Goal: Task Accomplishment & Management: Use online tool/utility

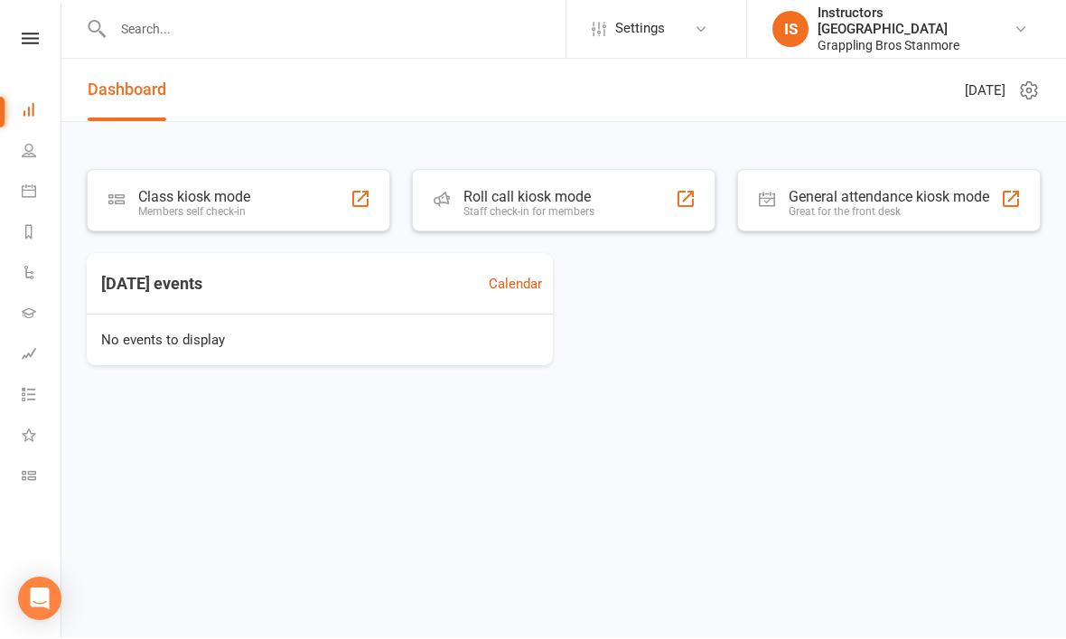
click at [164, 228] on div "Class kiosk mode Members self check-in" at bounding box center [239, 201] width 304 height 62
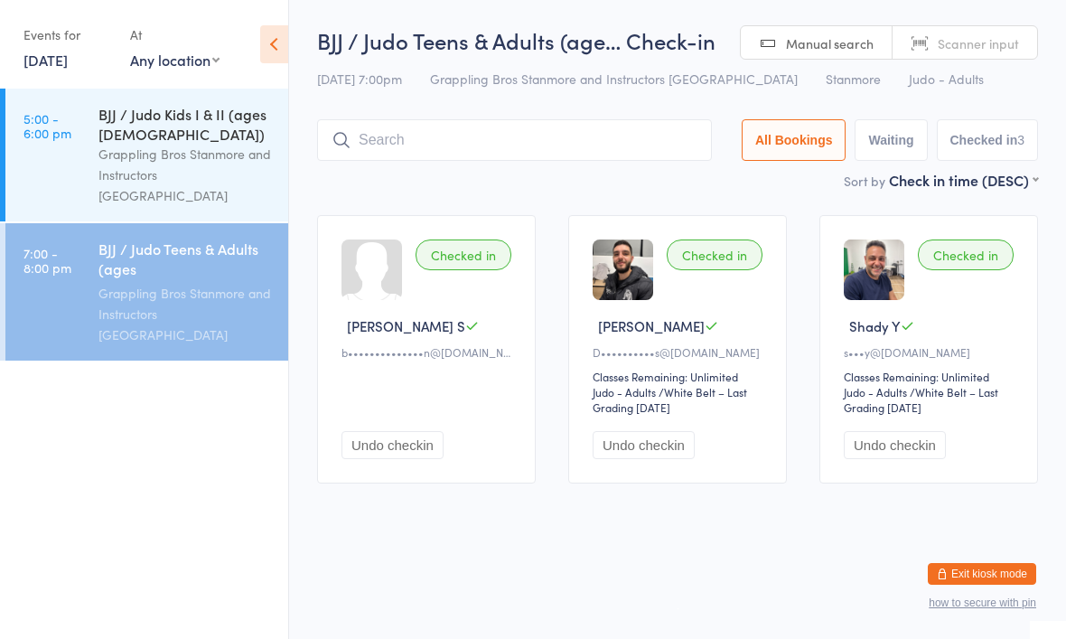
click at [428, 103] on div "BJJ / Judo Teens & Adults (age… Check-in [DATE] 7:00pm Grappling Bros Stanmore …" at bounding box center [677, 97] width 721 height 145
click at [1003, 606] on button "how to secure with pin" at bounding box center [983, 602] width 108 height 13
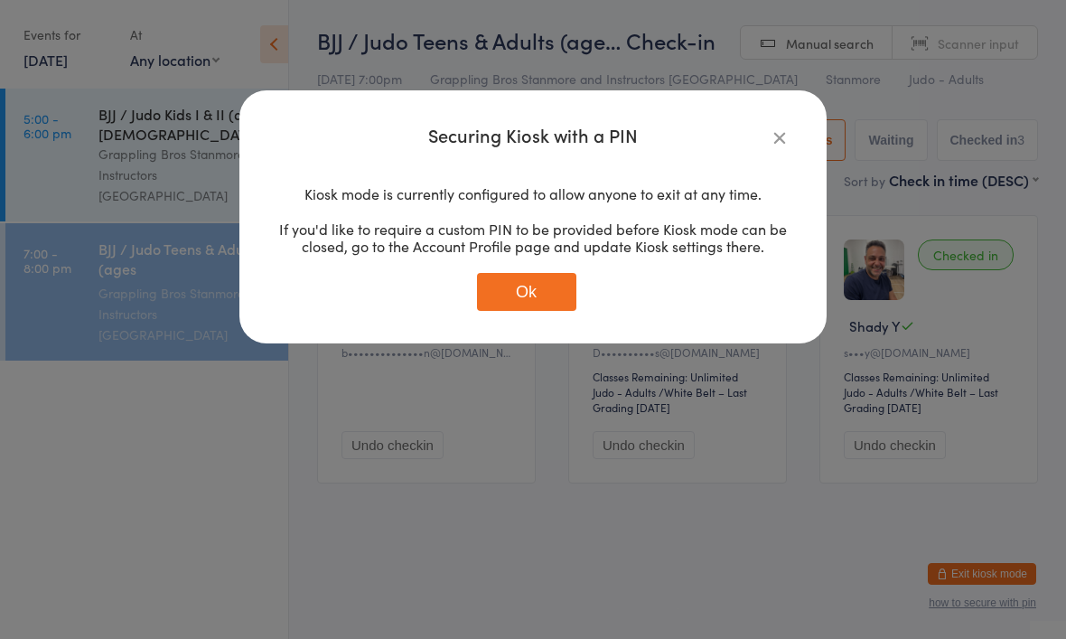
click at [88, 151] on div "Securing Kiosk with a PIN Kiosk mode is currently configured to allow anyone to…" at bounding box center [533, 319] width 1066 height 639
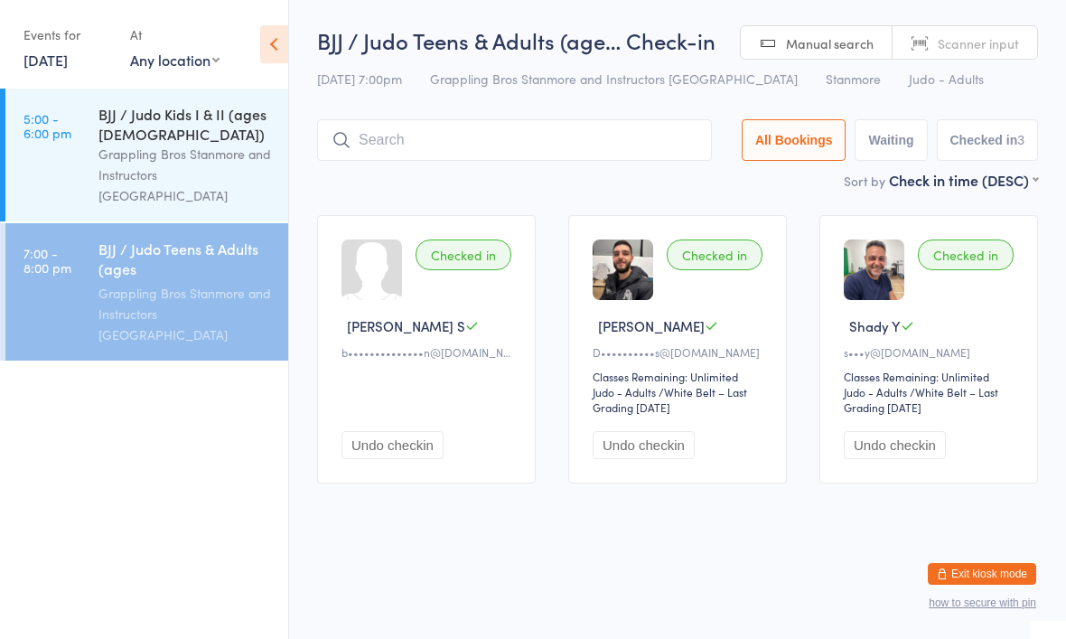
click at [77, 146] on link "5:00 - 6:00 pm BJJ / Judo Kids I & II (ages 7-13) Grappling Bros Stanmore and I…" at bounding box center [146, 155] width 283 height 133
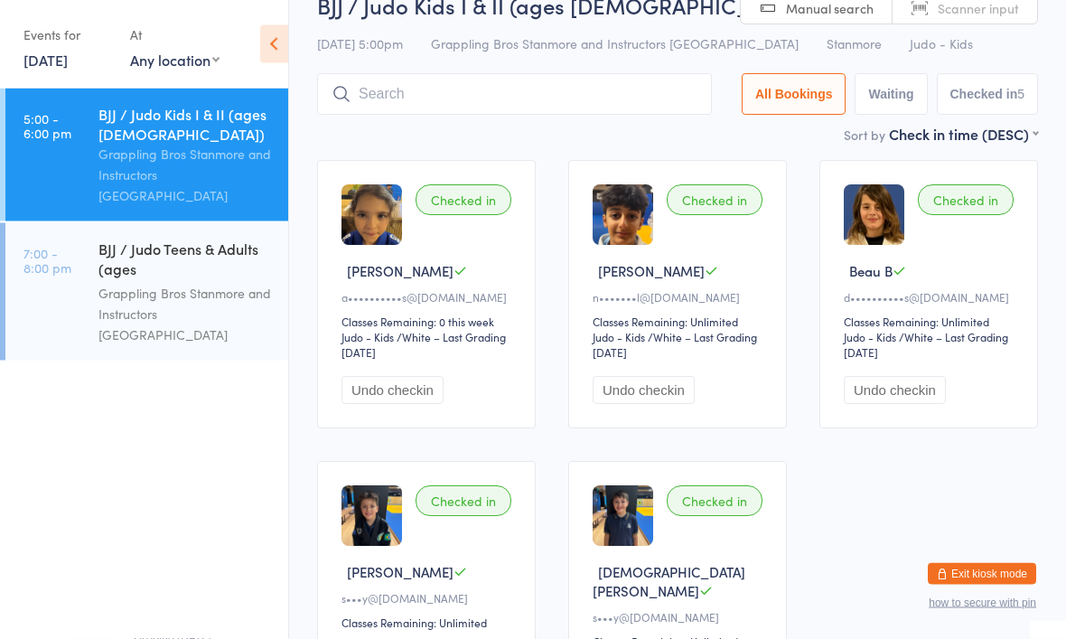
click at [644, 100] on input "search" at bounding box center [514, 95] width 395 height 42
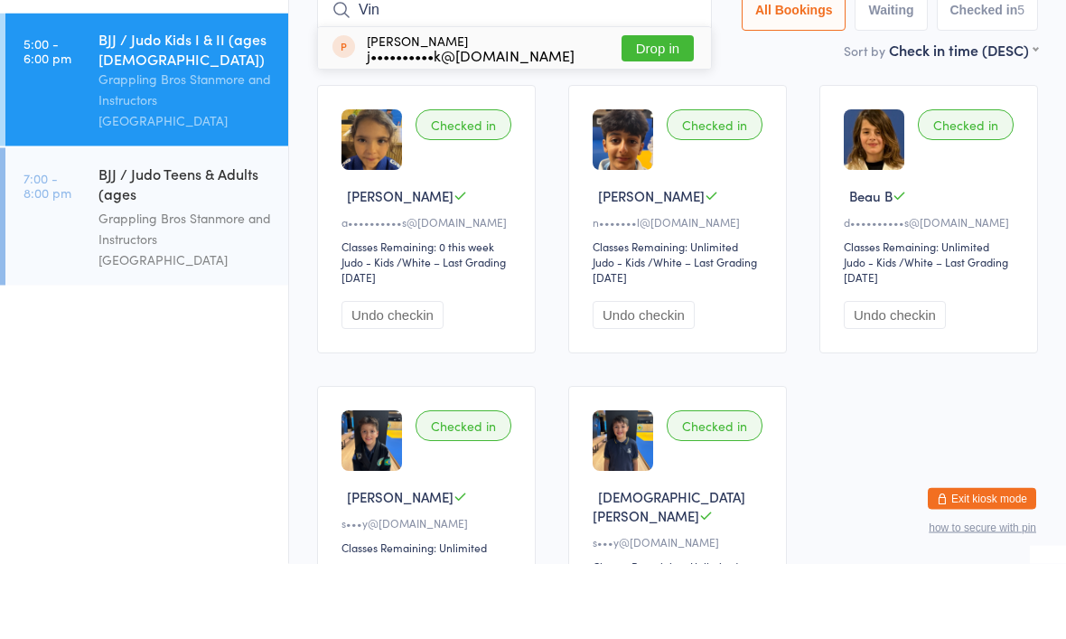
type input "Vin"
click at [636, 111] on button "Drop in" at bounding box center [658, 124] width 72 height 26
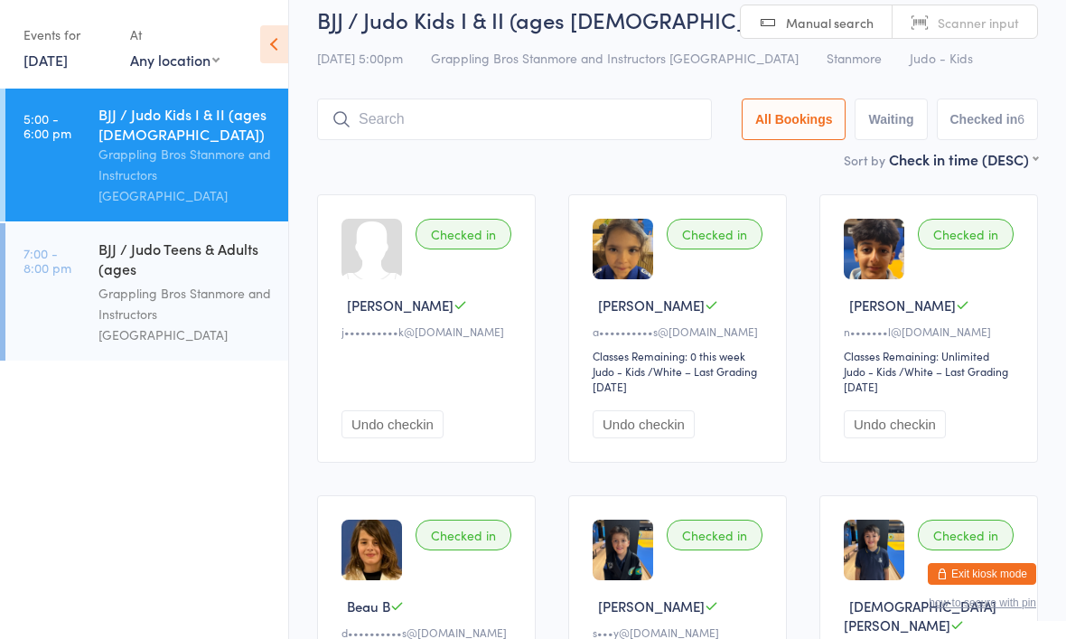
scroll to position [20, 0]
click at [267, 319] on div "BJJ / Judo Teens & Adults (ages 14+) Grappling Bros Stanmore and Instructors St…" at bounding box center [193, 291] width 190 height 137
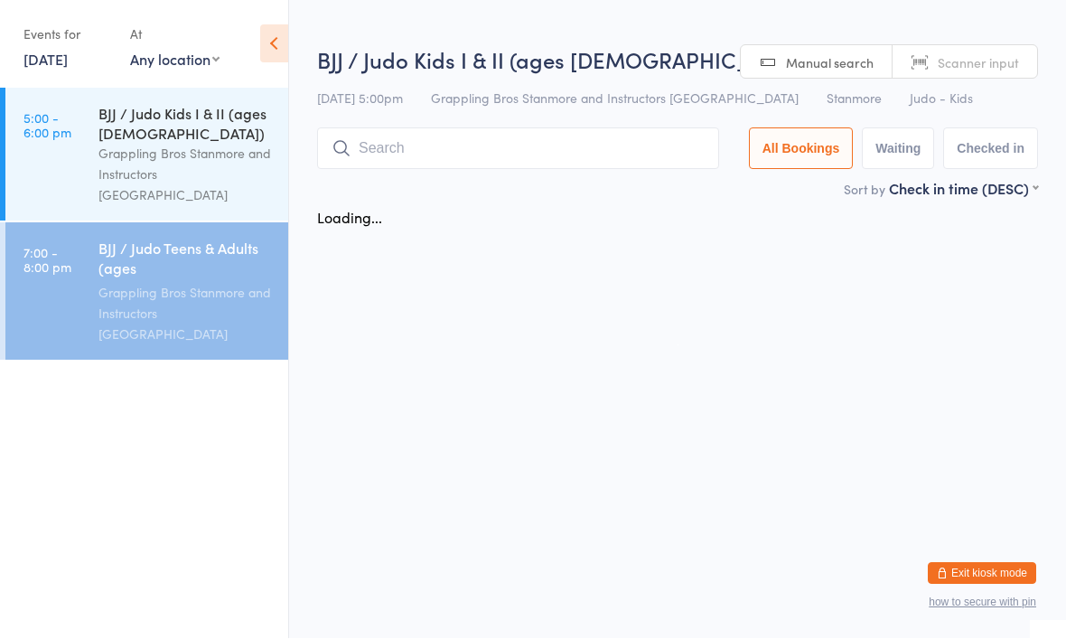
click at [222, 239] on div "BJJ / Judo Teens & Adults (ages 14+)" at bounding box center [185, 261] width 174 height 44
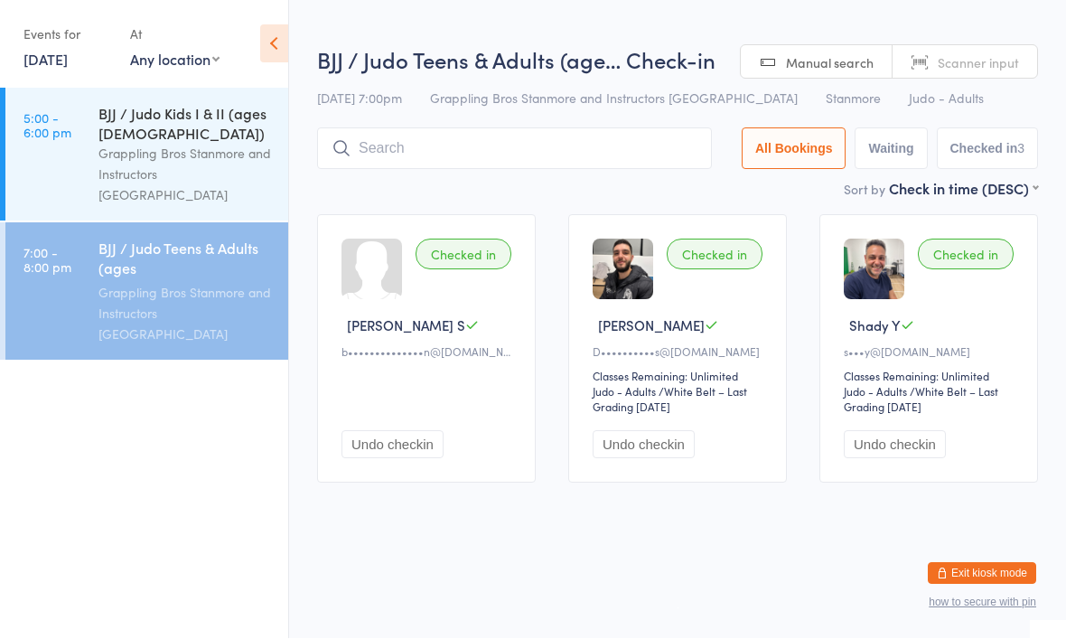
click at [553, 136] on input "search" at bounding box center [514, 149] width 395 height 42
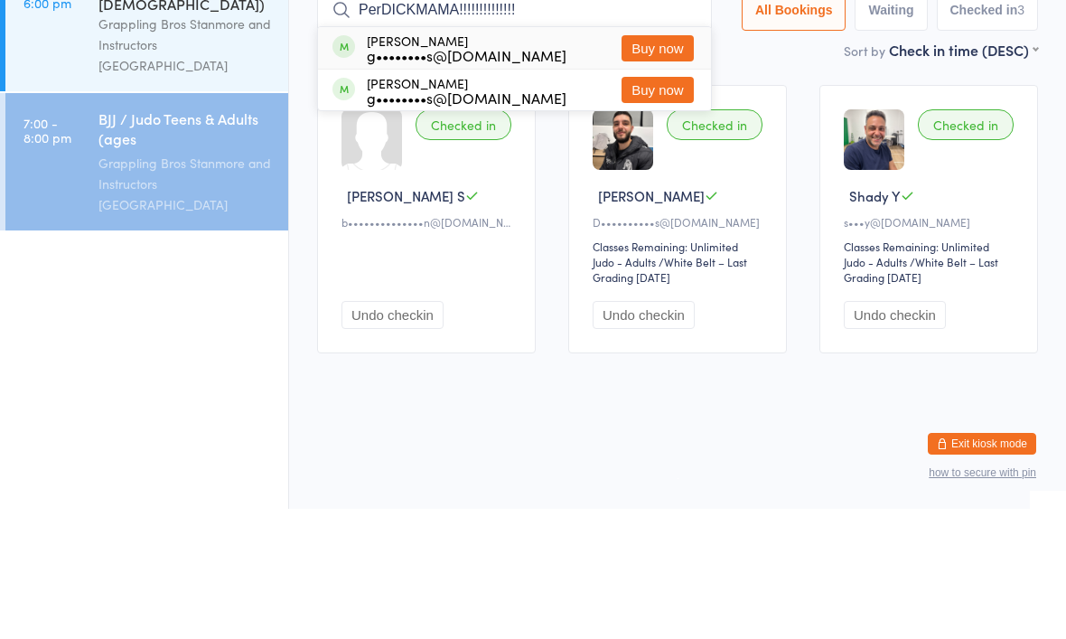
type input "PerDICKMAMA!!!!!!!!!!!!!!!"
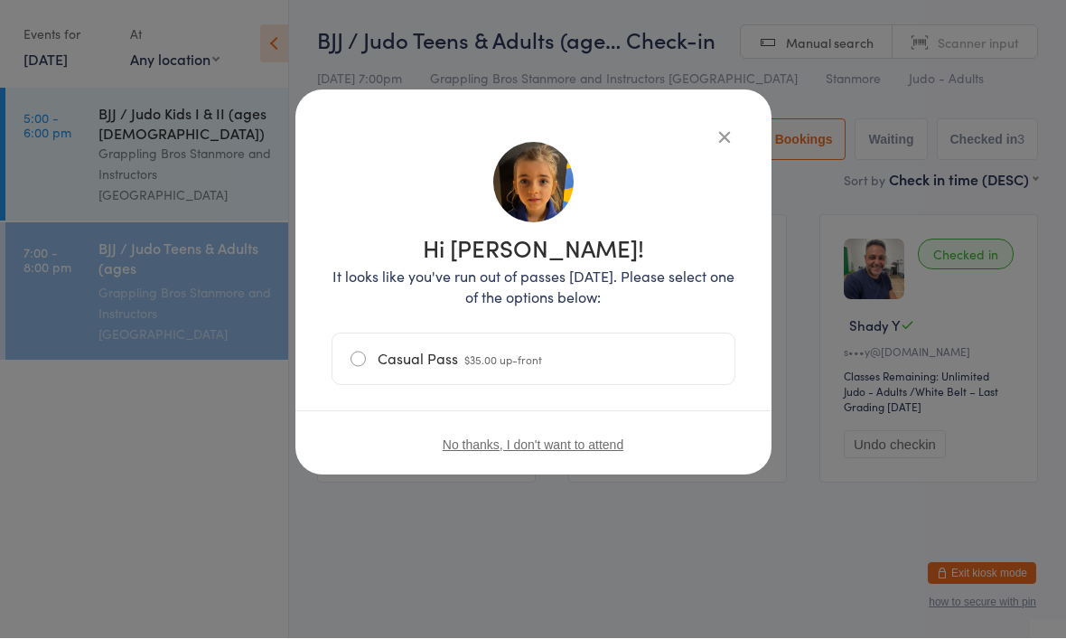
scroll to position [1, 0]
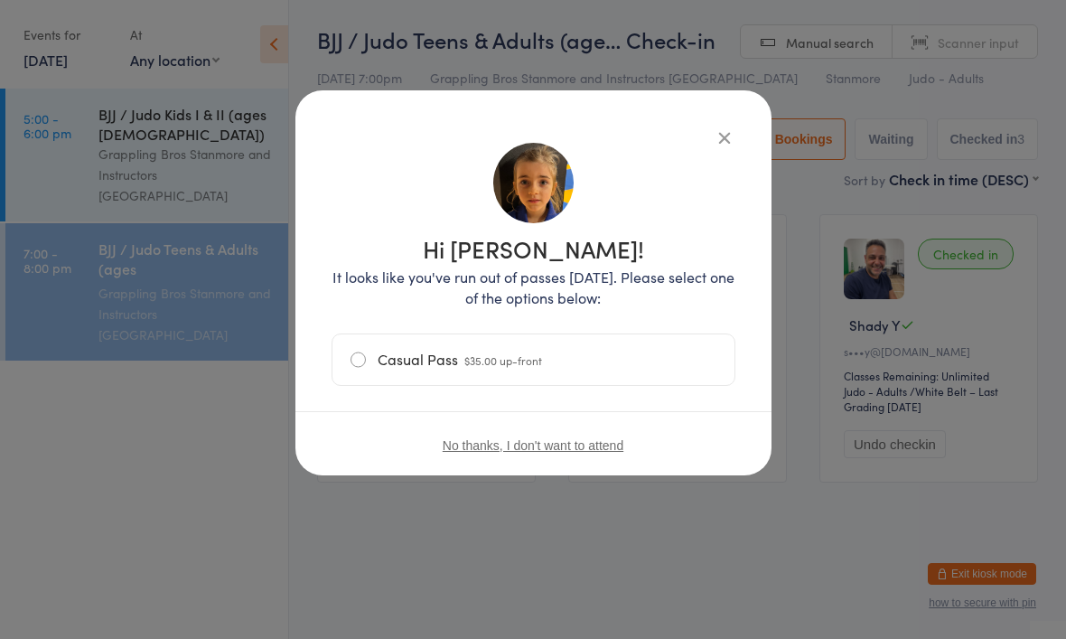
click at [792, 159] on div "Hi Lydia! It looks like you've run out of passes today. Please select one of th…" at bounding box center [533, 319] width 1066 height 639
click at [744, 132] on div "Hi Lydia! It looks like you've run out of passes today. Please select one of th…" at bounding box center [533, 282] width 476 height 385
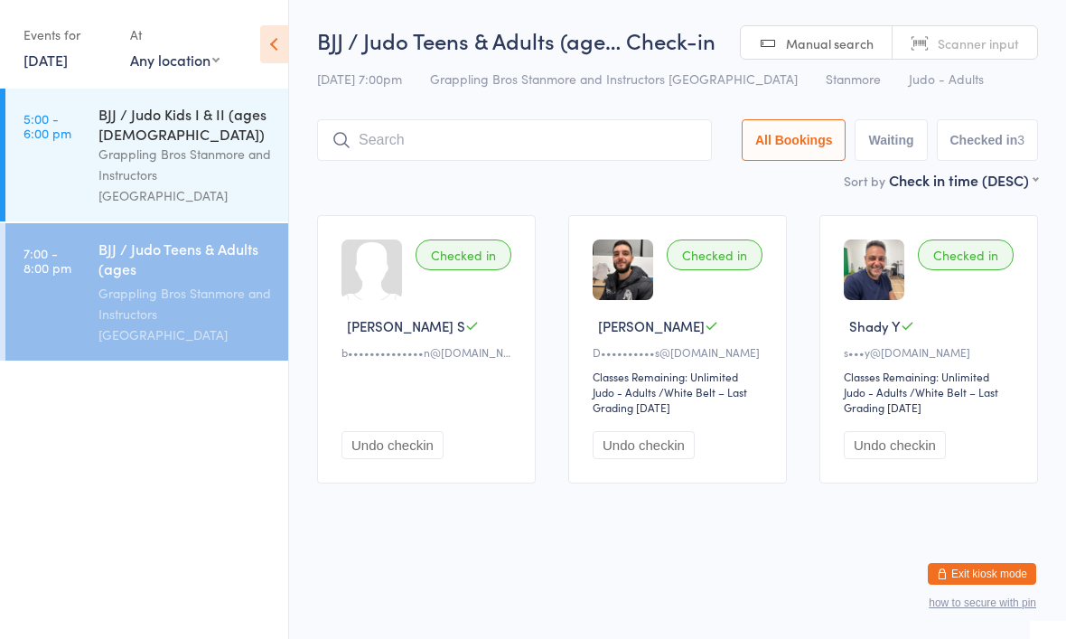
click at [618, 139] on input "search" at bounding box center [514, 140] width 395 height 42
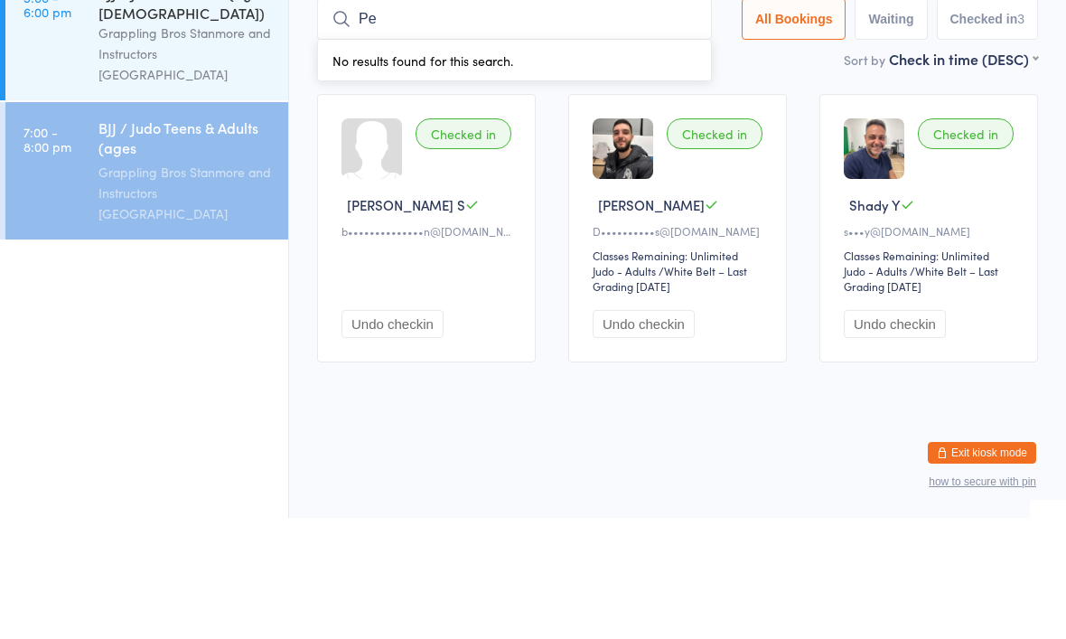
type input "Per"
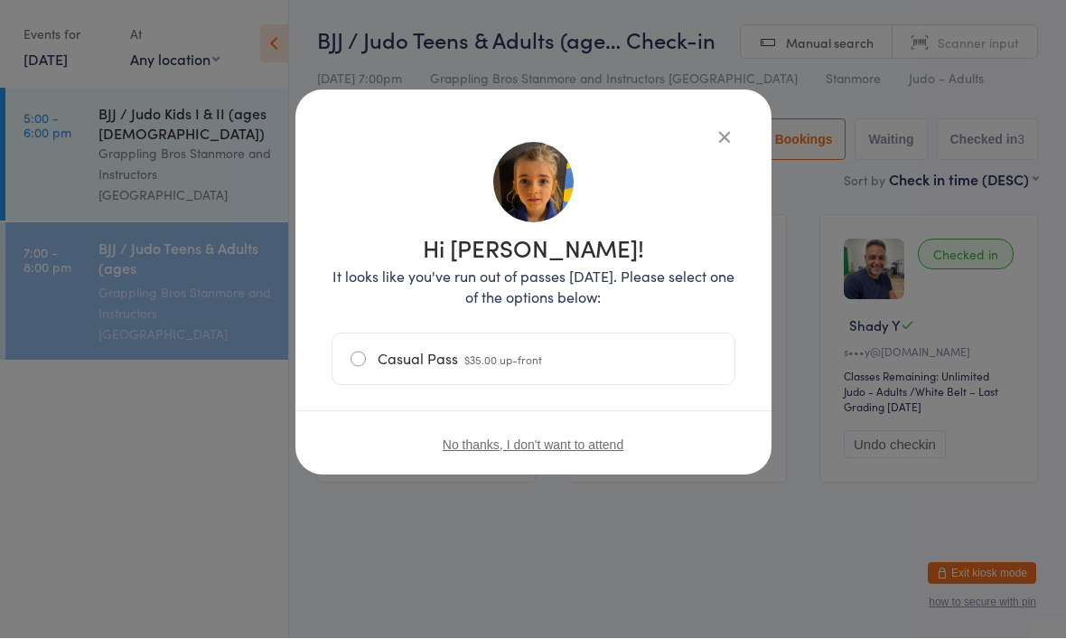
scroll to position [1, 0]
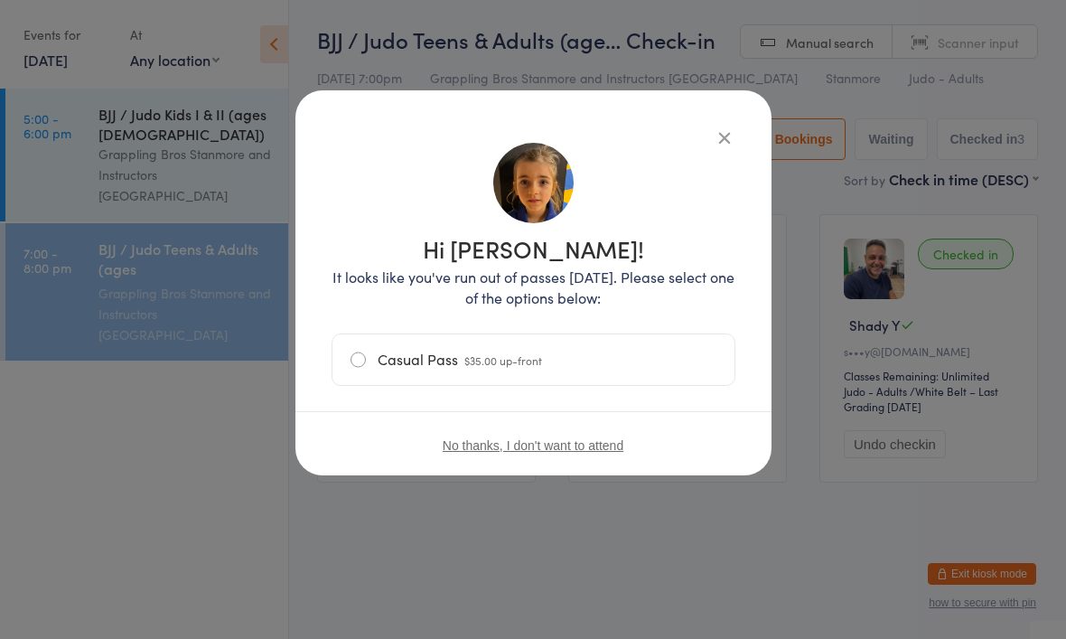
click at [725, 139] on icon "button" at bounding box center [725, 137] width 20 height 20
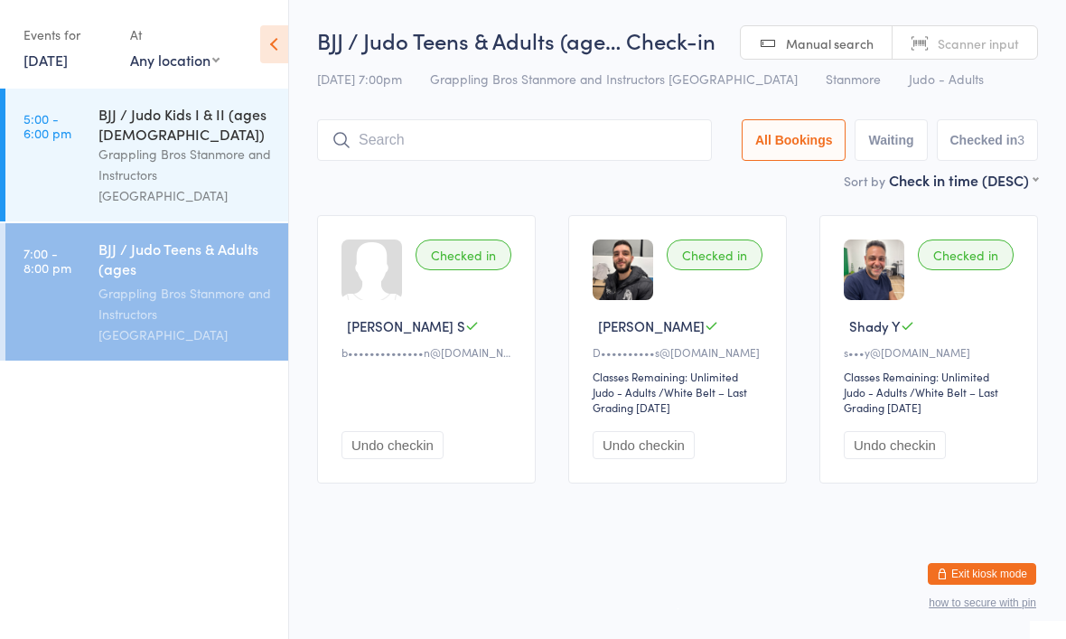
click at [156, 171] on div "Grappling Bros Stanmore and Instructors [GEOGRAPHIC_DATA]" at bounding box center [185, 175] width 174 height 62
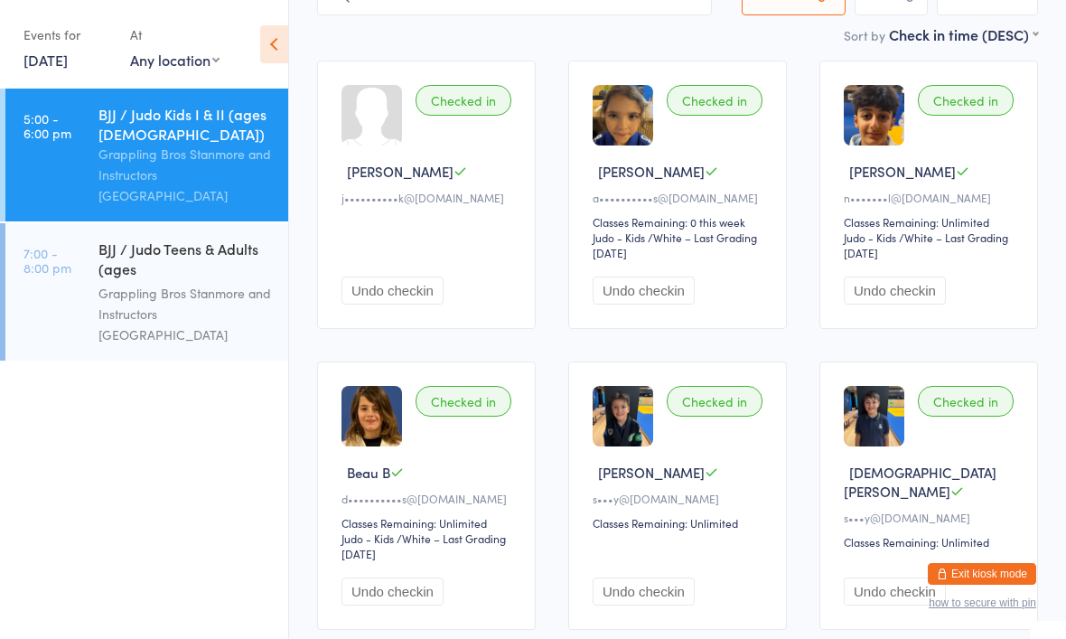
scroll to position [150, 0]
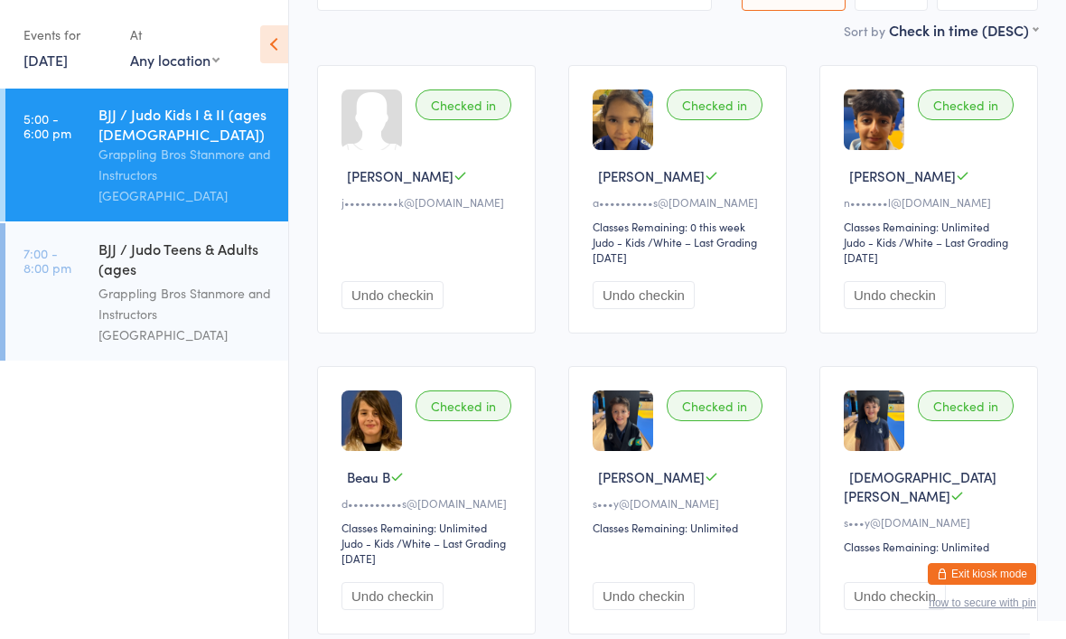
click at [942, 585] on button "Exit kiosk mode" at bounding box center [982, 574] width 108 height 22
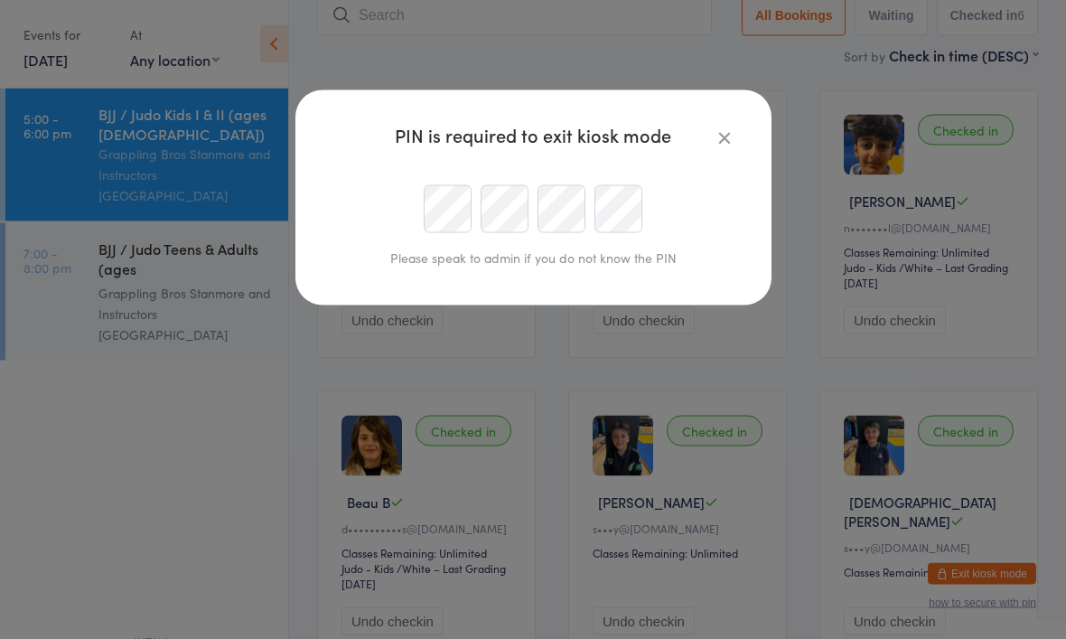
scroll to position [125, 0]
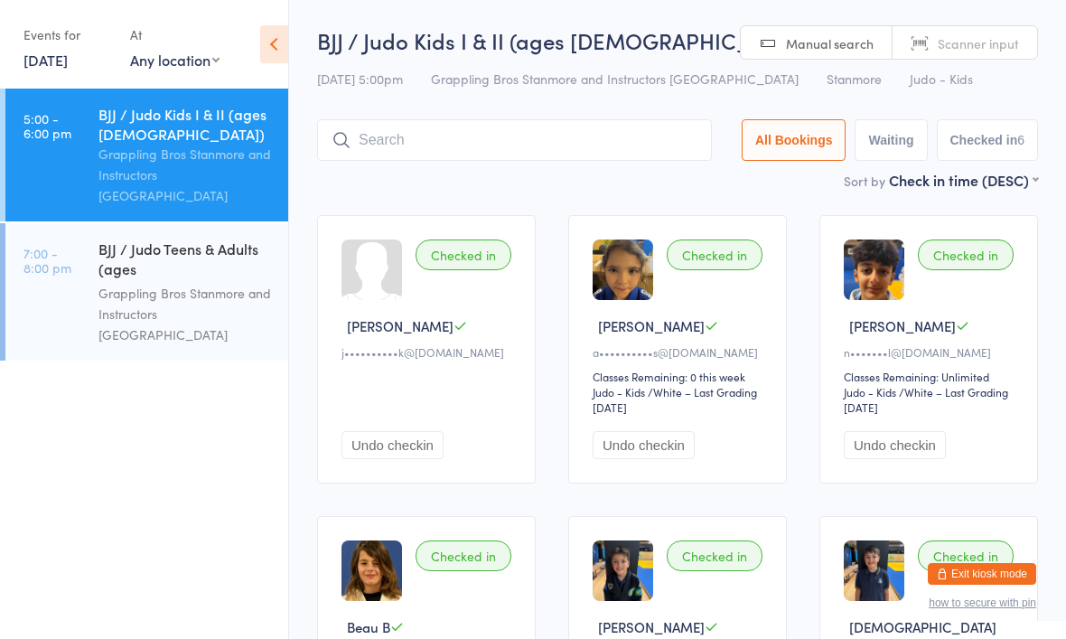
click at [960, 570] on button "Exit kiosk mode" at bounding box center [982, 574] width 108 height 22
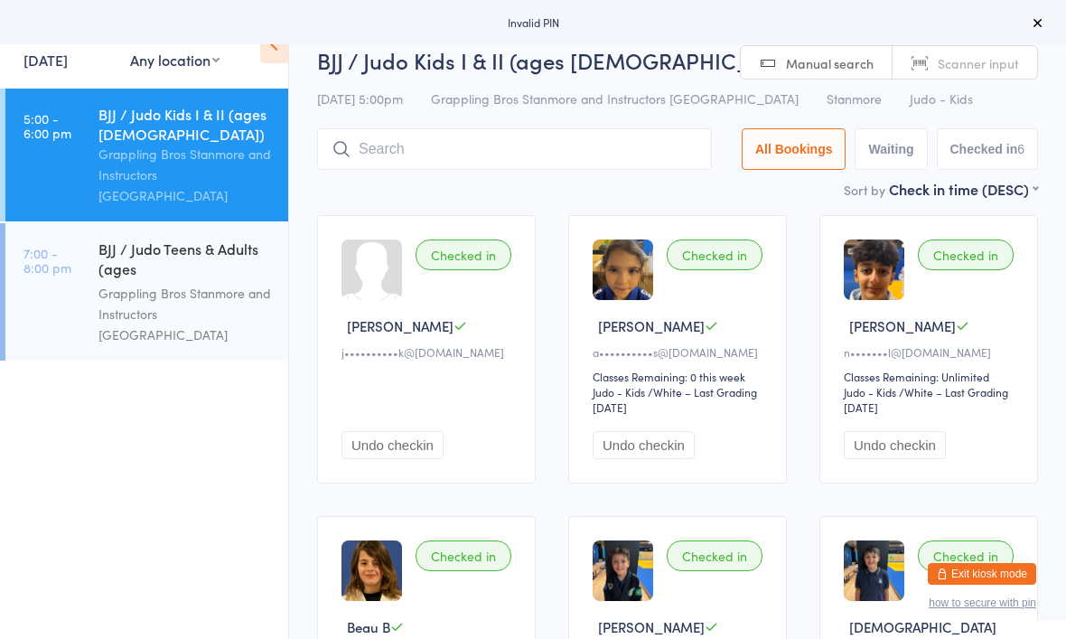
click at [1043, 12] on button at bounding box center [1038, 23] width 22 height 22
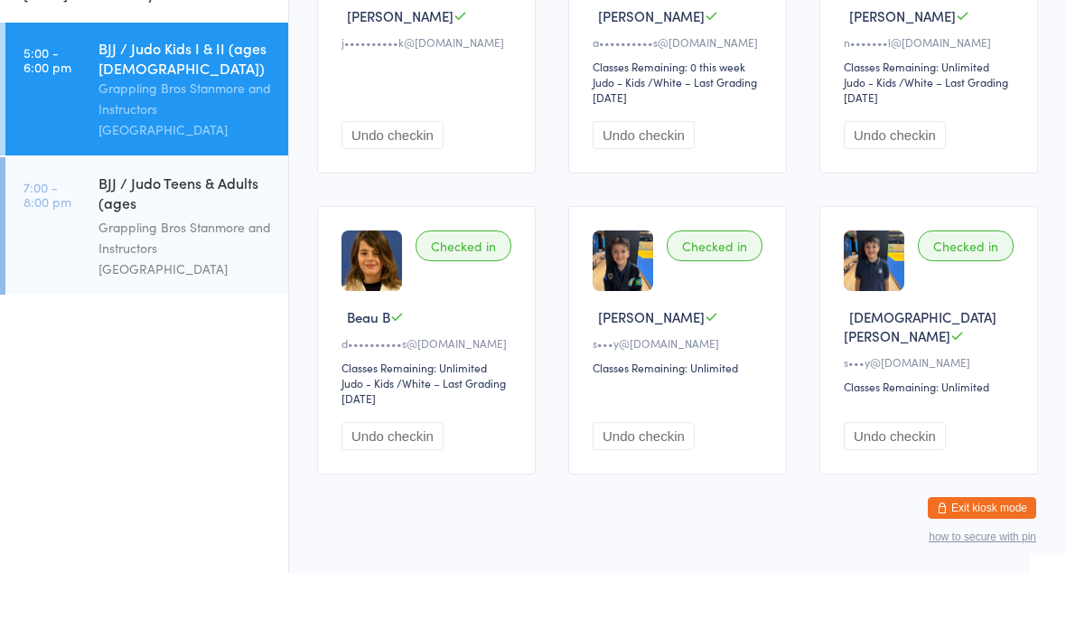
scroll to position [242, 0]
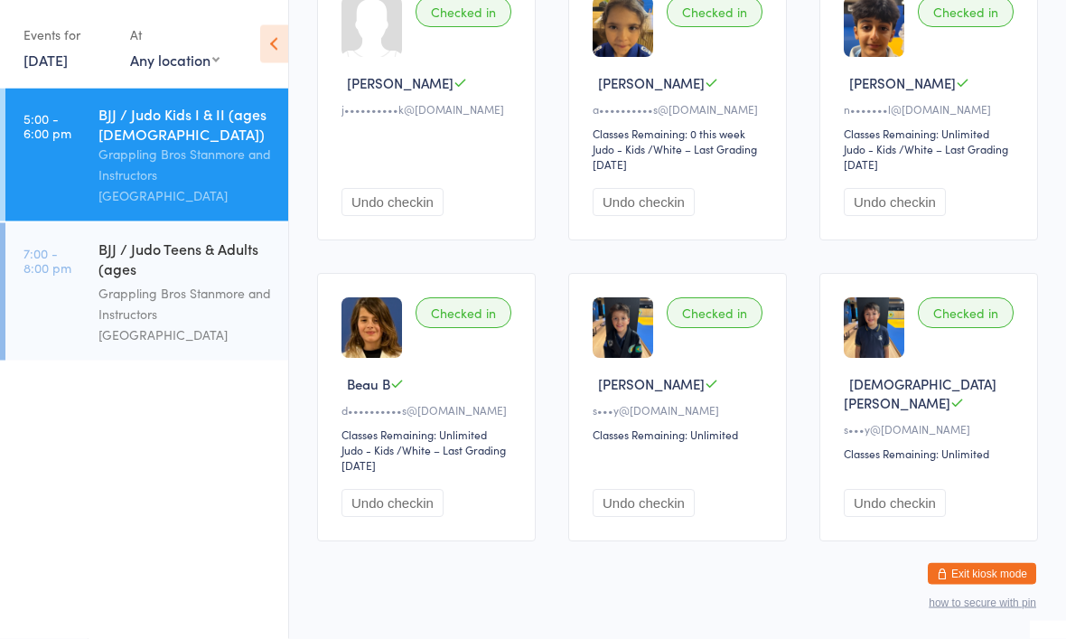
click at [108, 309] on div "BJJ / Judo Teens & Adults (ages 14+) Grappling Bros Stanmore and Instructors St…" at bounding box center [193, 291] width 190 height 137
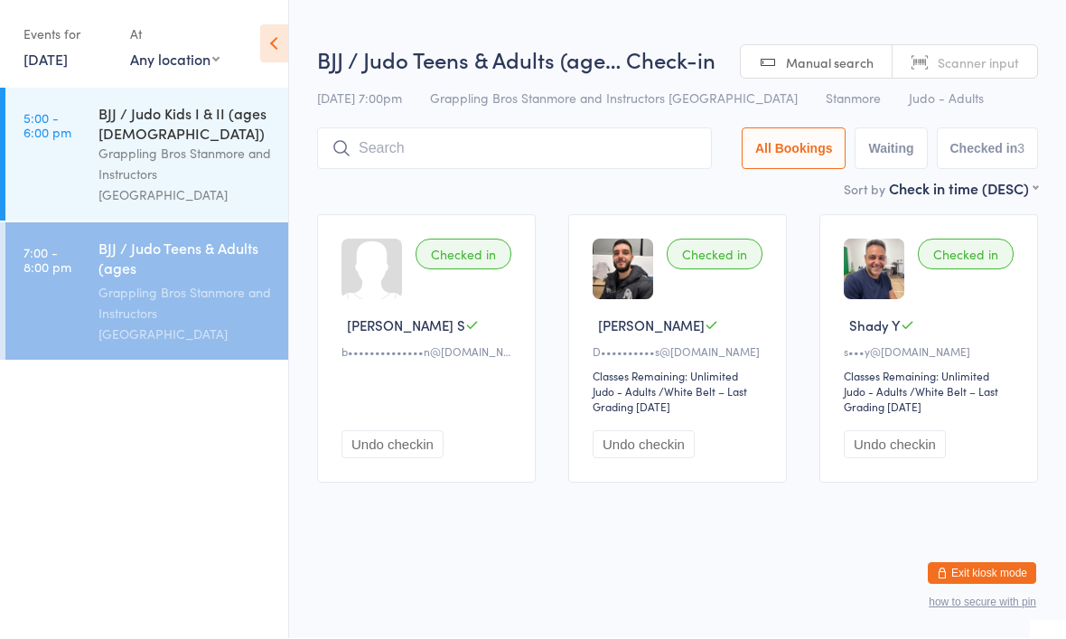
click at [100, 120] on div "BJJ / Judo Kids I & II (ages 7-13)" at bounding box center [185, 124] width 174 height 40
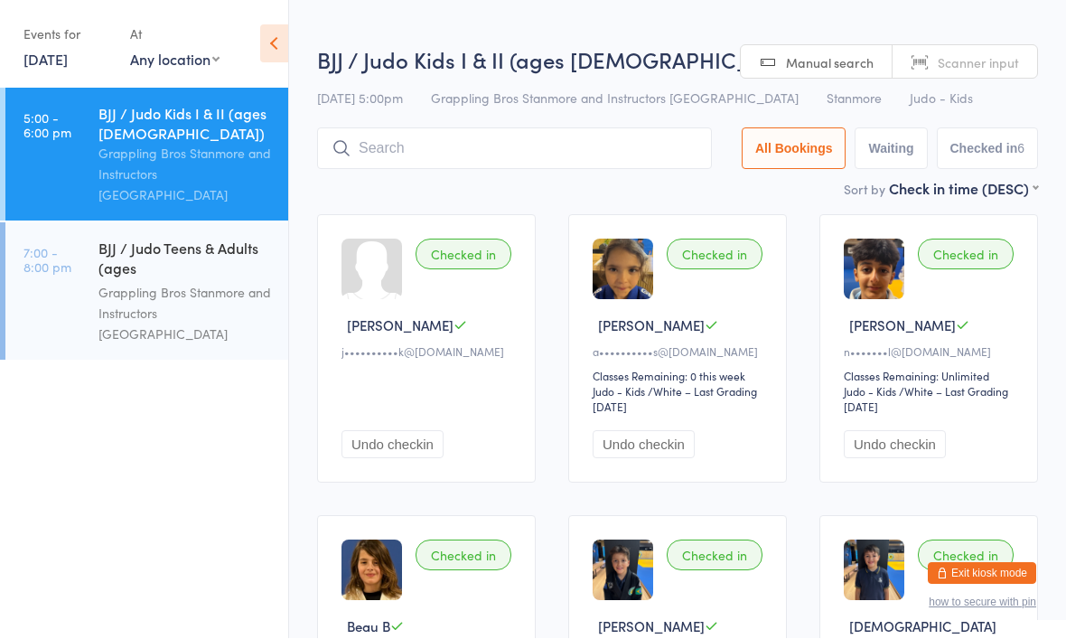
scroll to position [1, 0]
click at [271, 28] on icon at bounding box center [274, 44] width 28 height 38
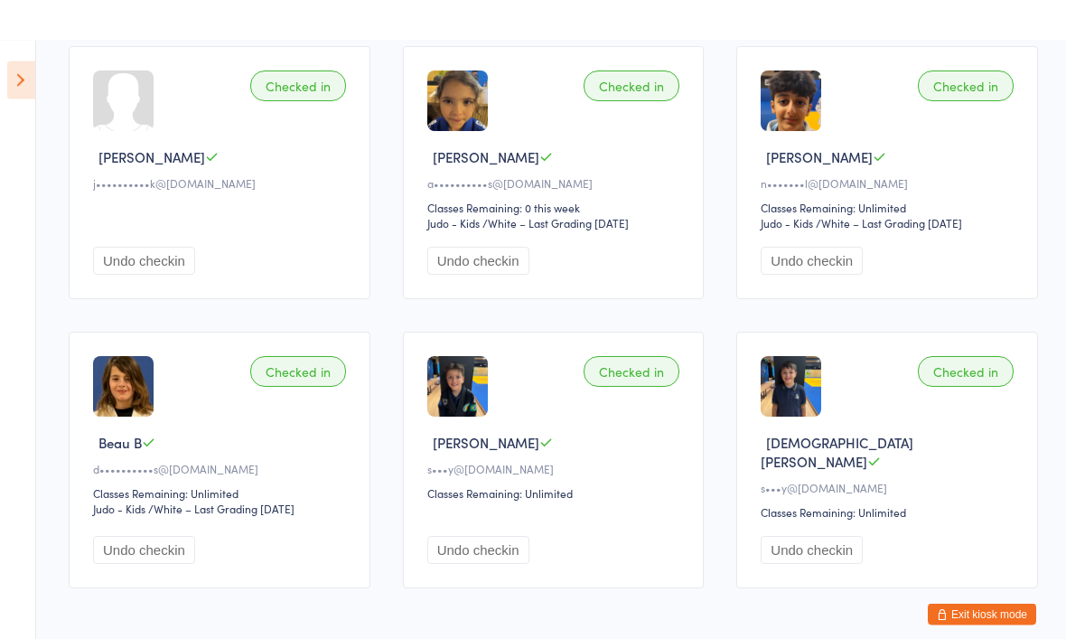
scroll to position [0, 0]
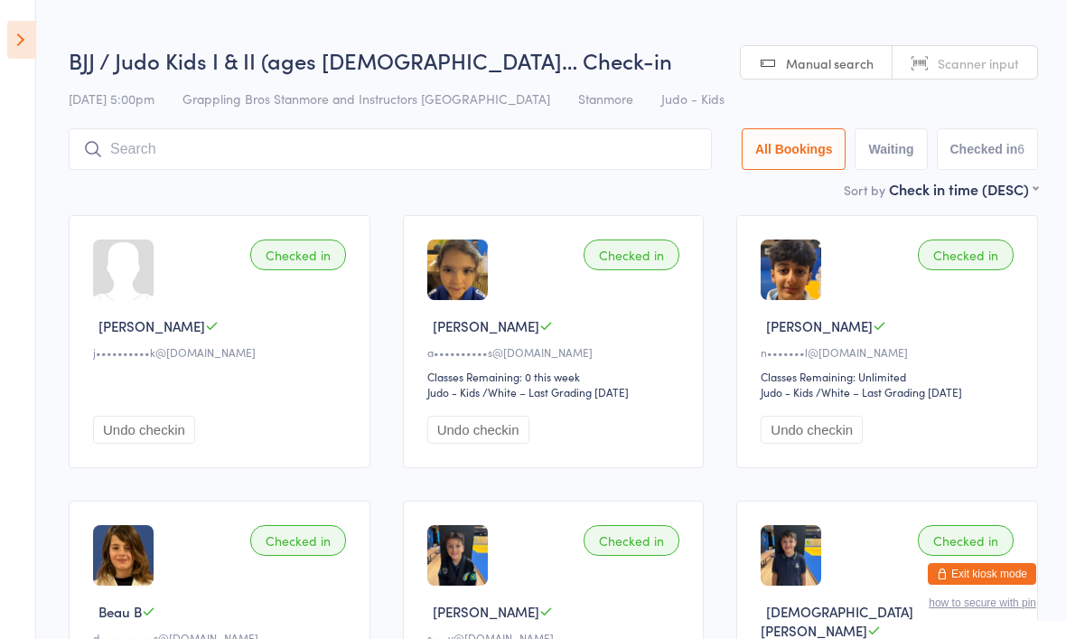
click at [25, 56] on icon at bounding box center [21, 40] width 28 height 38
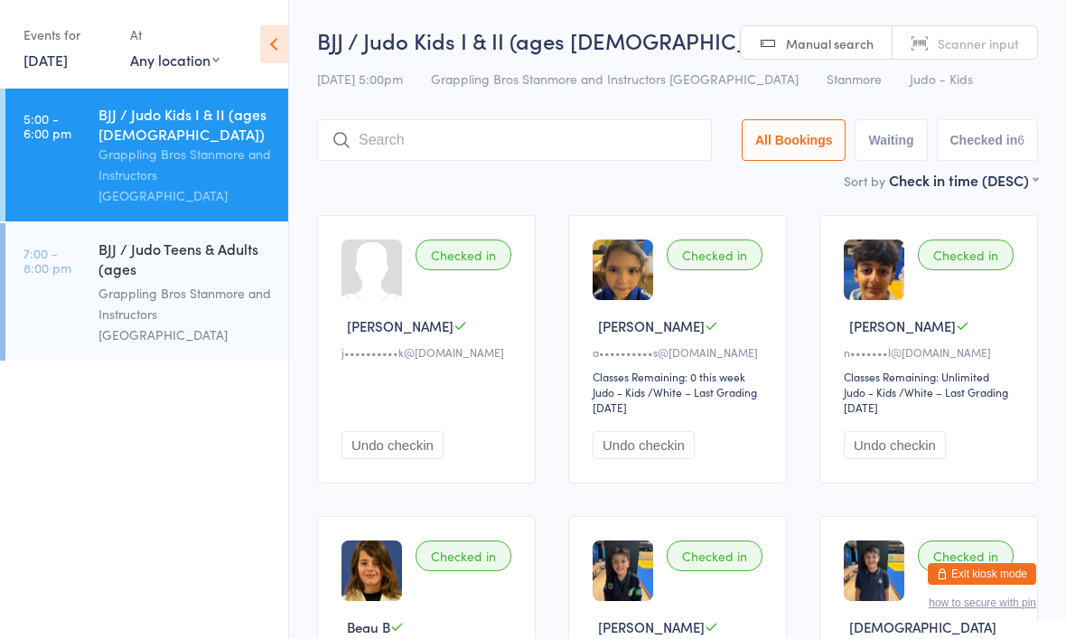
click at [987, 34] on span "Scanner input" at bounding box center [978, 43] width 81 height 18
click at [943, 47] on span "Scanner input" at bounding box center [978, 43] width 81 height 18
click at [833, 39] on span "Manual search" at bounding box center [830, 43] width 88 height 18
click at [978, 32] on link "Scanner input" at bounding box center [965, 43] width 145 height 34
click at [973, 82] on div "14 Aug 5:00pm Grappling Bros Stanmore and Instructors Stanmore Stanmore Judo - …" at bounding box center [677, 79] width 721 height 30
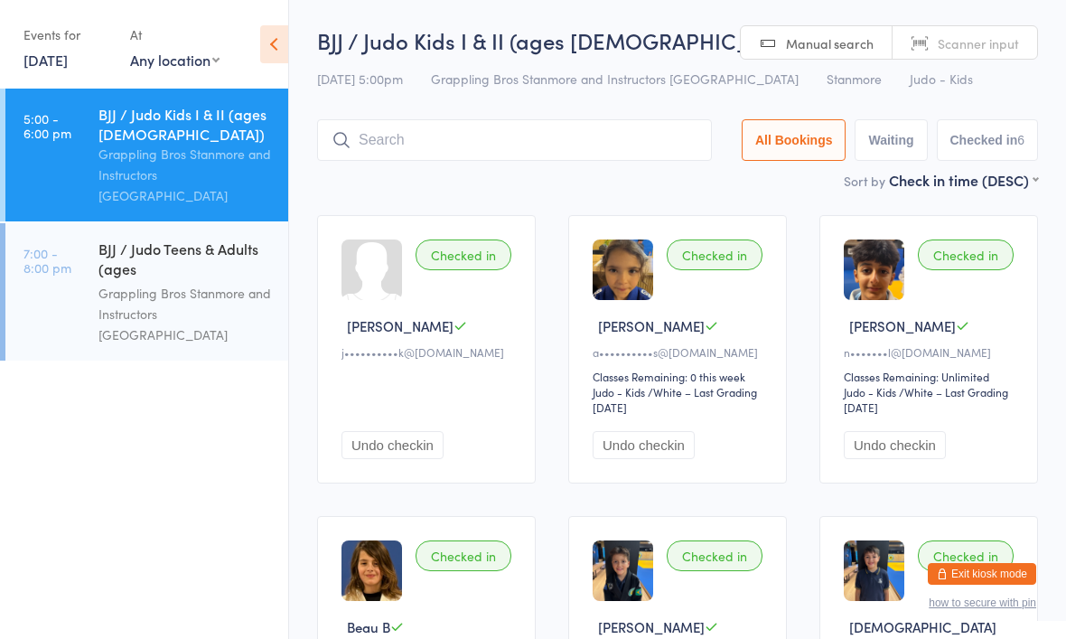
click at [1000, 45] on span "Scanner input" at bounding box center [978, 43] width 81 height 18
click at [558, 153] on input "search" at bounding box center [514, 140] width 395 height 42
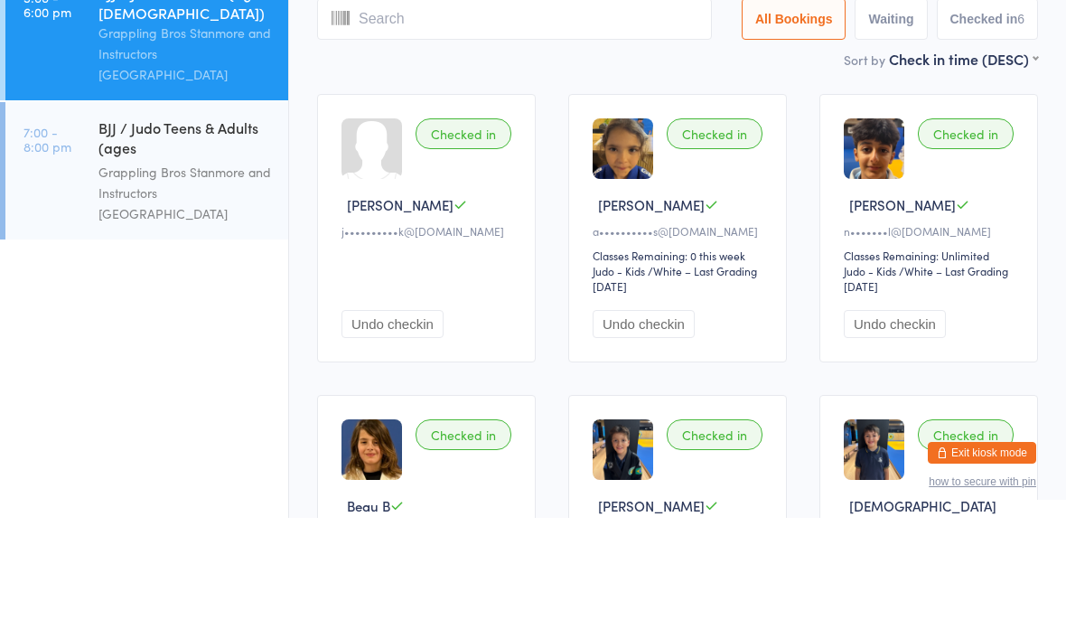
type input "T"
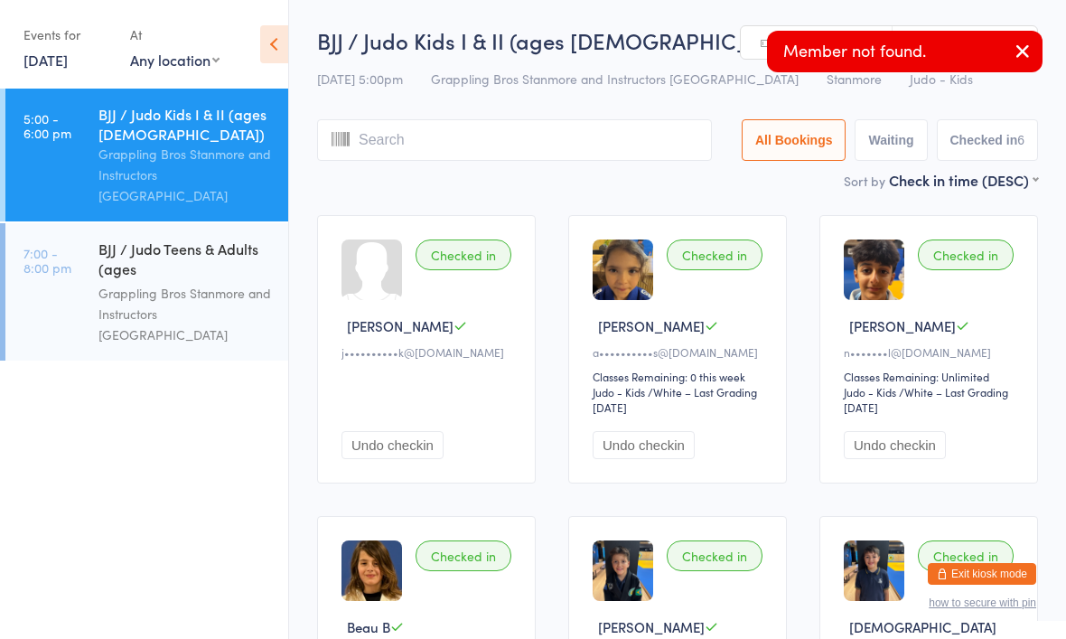
click at [1024, 45] on icon "button" at bounding box center [1023, 51] width 22 height 23
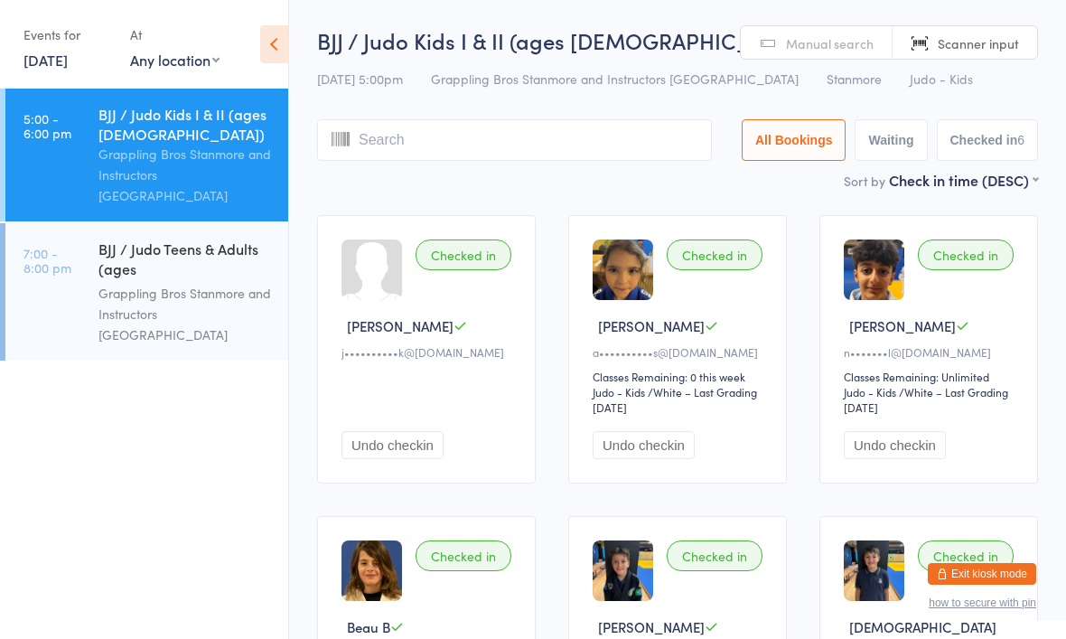
click at [563, 139] on input "search" at bounding box center [514, 140] width 395 height 42
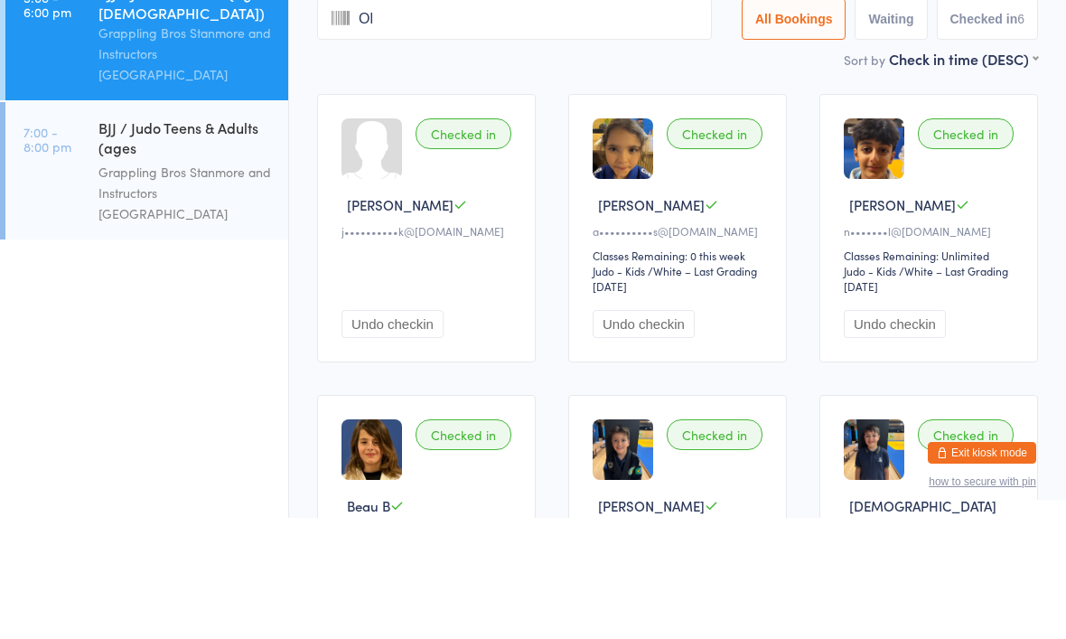
type input "Oli"
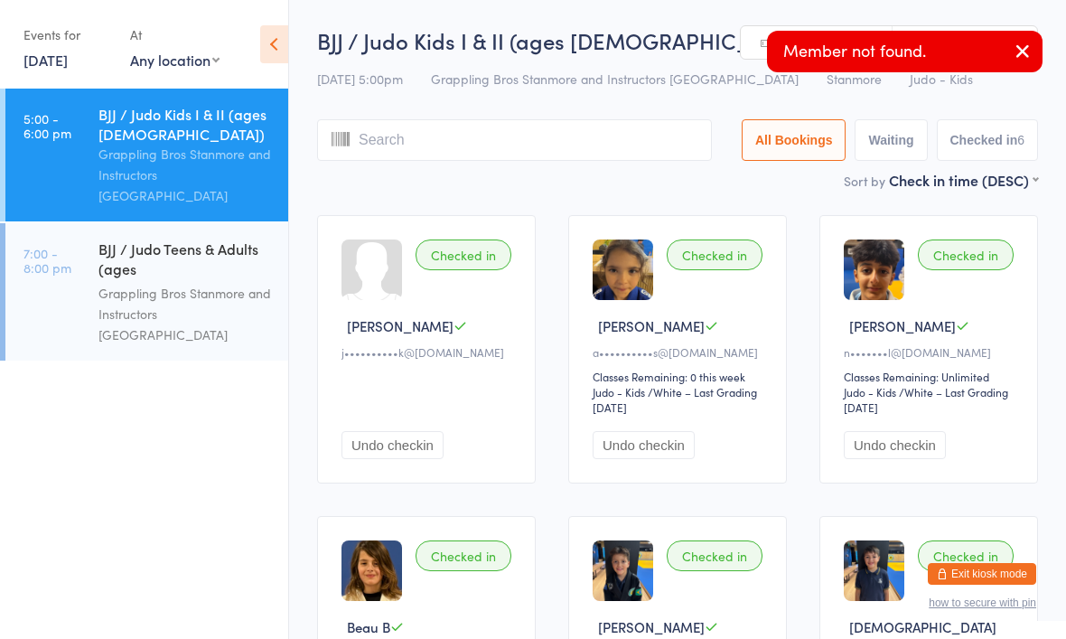
type input "V"
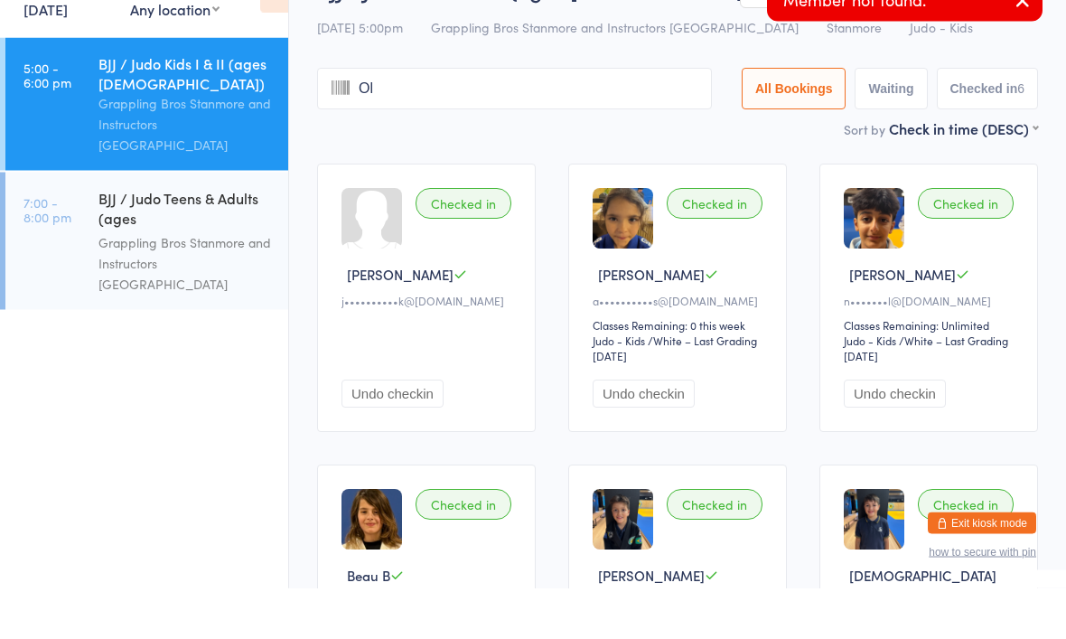
type input "Oli"
type input "V"
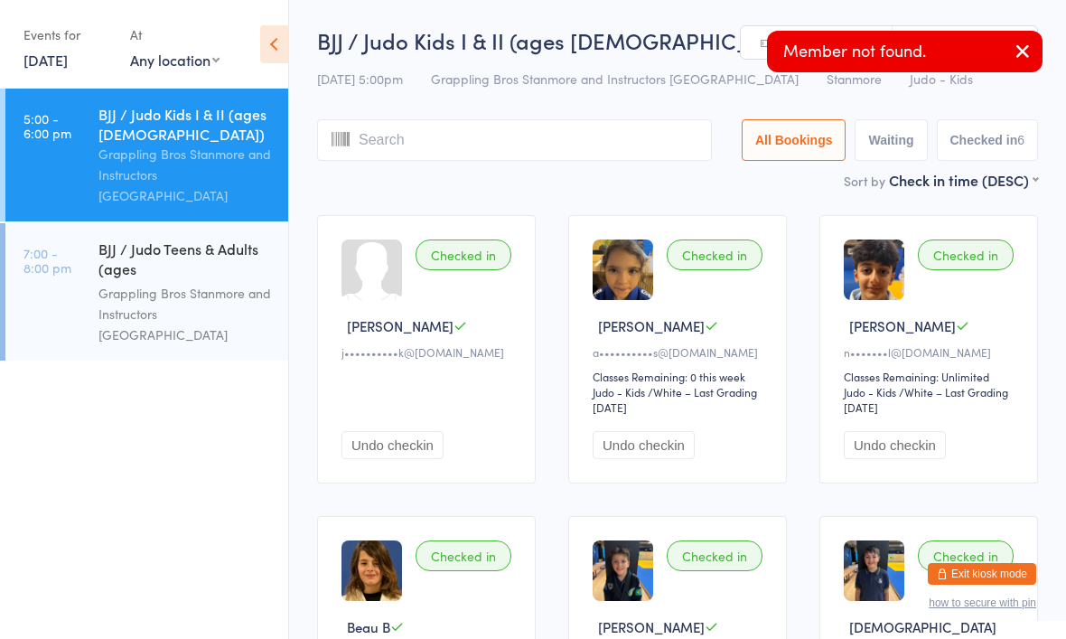
type input "I"
type input "Olic"
type input "Vai"
type input "Oliv"
type input "A"
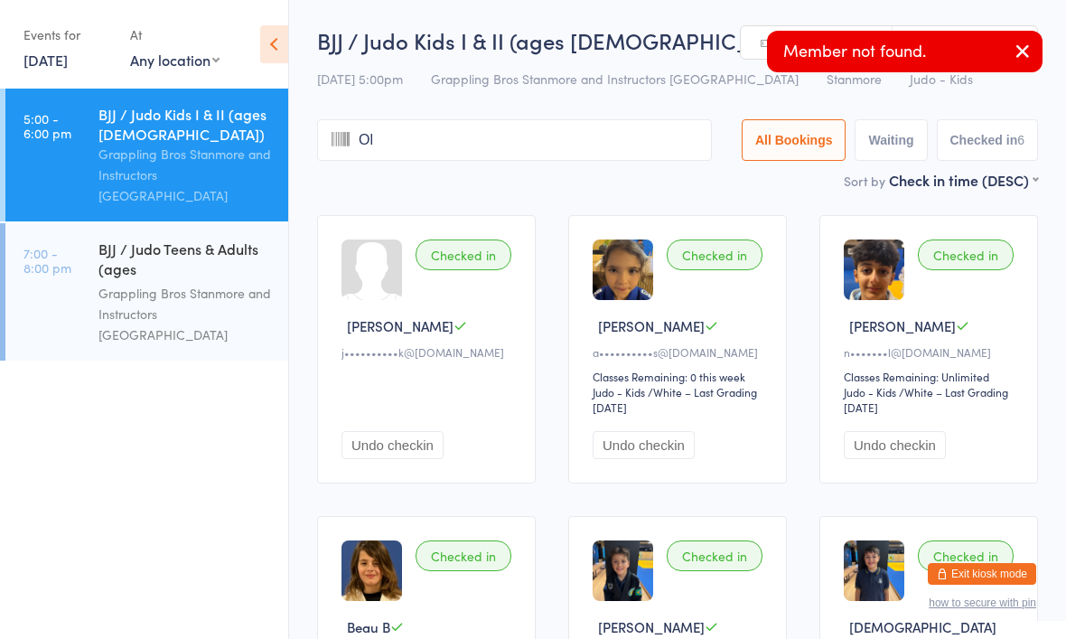
type input "Oli"
type input "Va"
click at [529, 135] on input "search" at bounding box center [514, 140] width 395 height 42
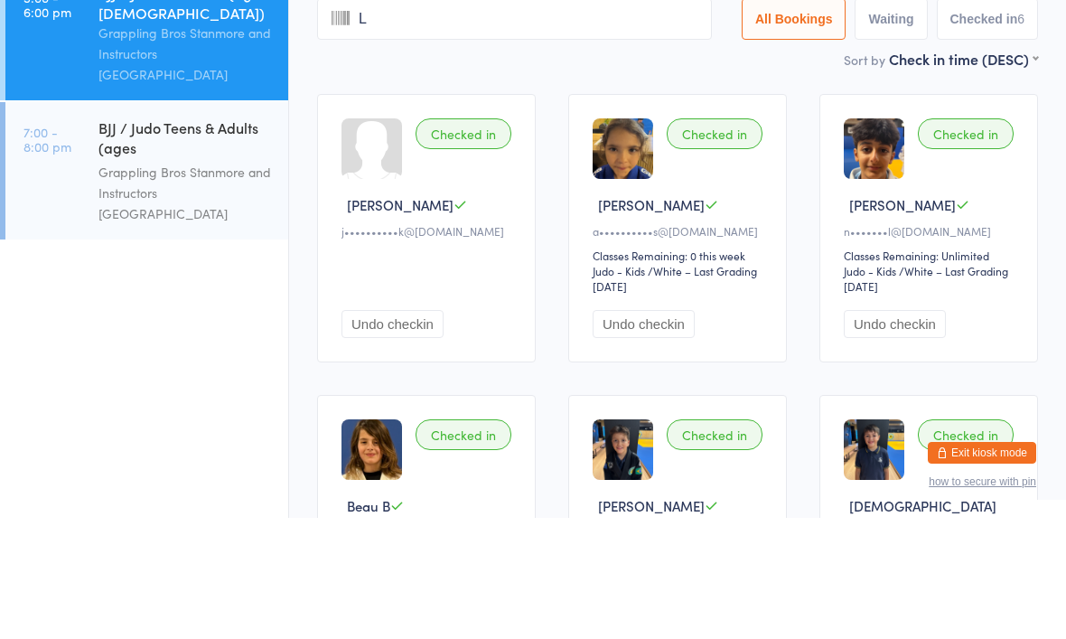
type input "Le"
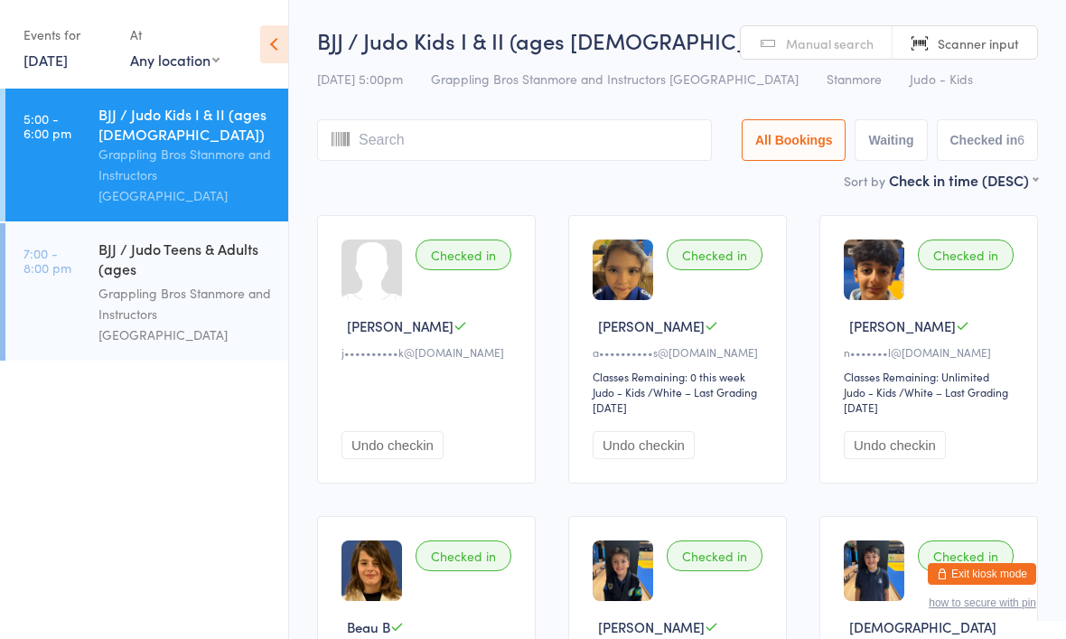
type input "O"
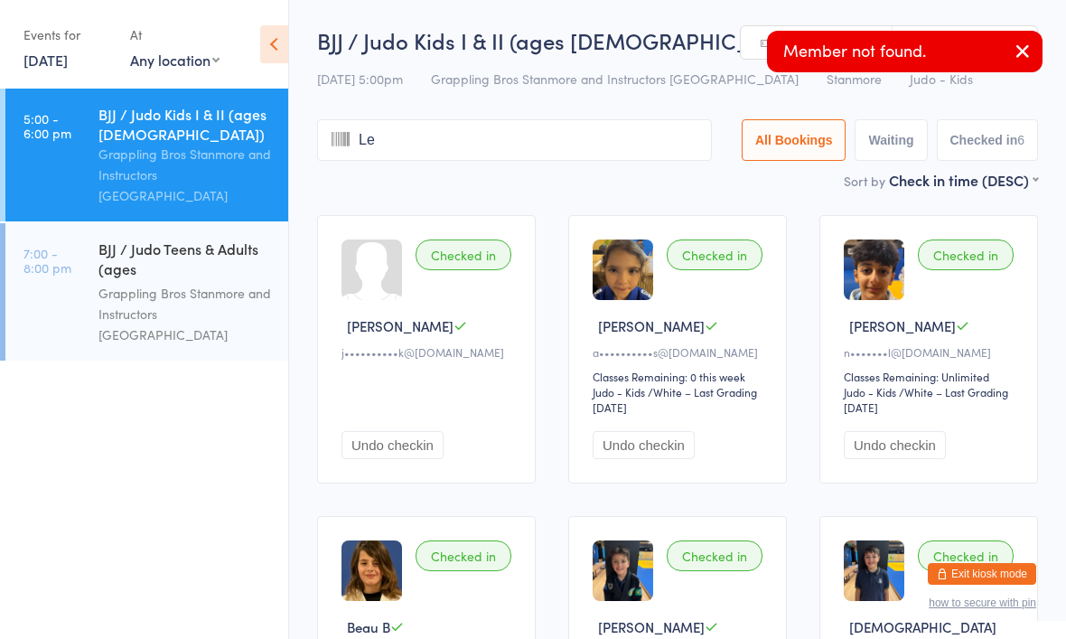
type input "Leo"
click at [1027, 59] on icon "button" at bounding box center [1023, 51] width 22 height 23
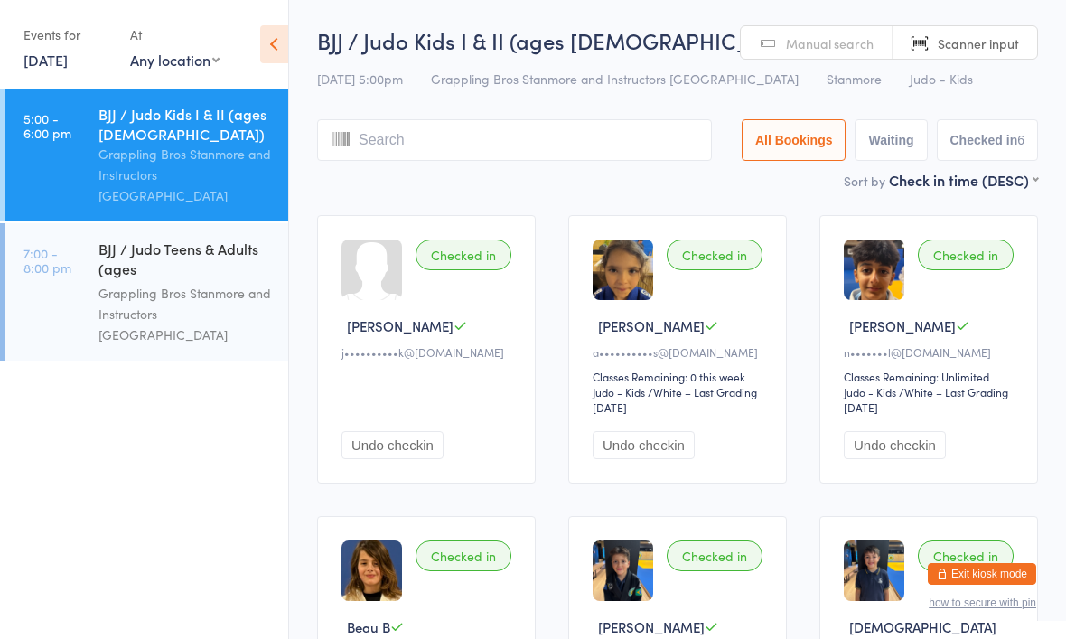
click at [987, 50] on span "Scanner input" at bounding box center [978, 43] width 81 height 18
click at [1008, 76] on div "14 Aug 5:00pm Grappling Bros Stanmore and Instructors Stanmore Stanmore Judo - …" at bounding box center [677, 79] width 721 height 30
click at [181, 287] on div "Grappling Bros Stanmore and Instructors [GEOGRAPHIC_DATA]" at bounding box center [185, 314] width 174 height 62
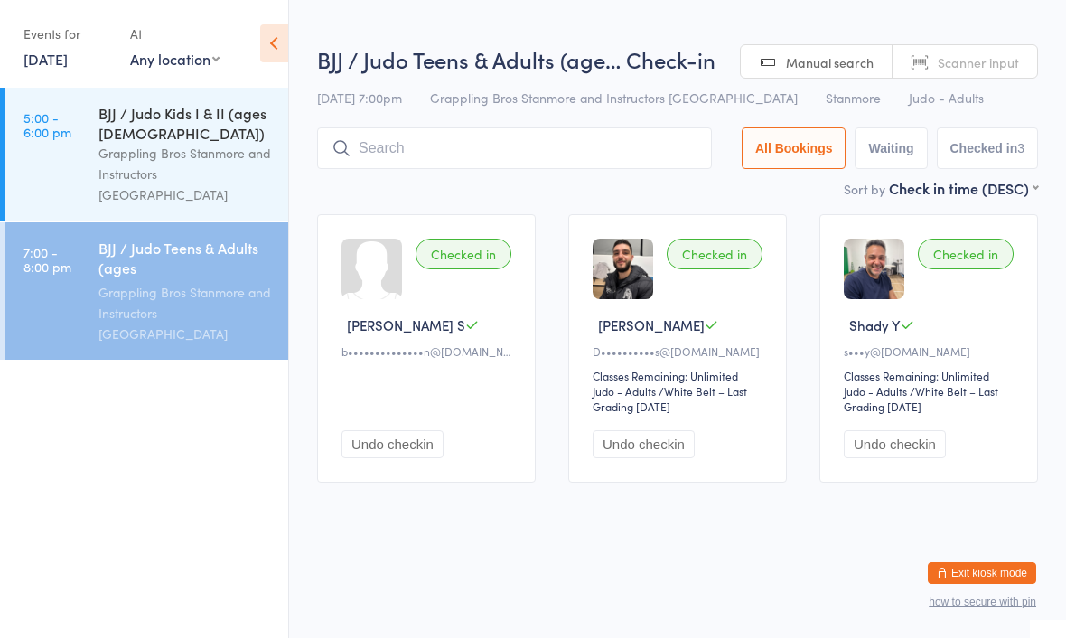
click at [431, 152] on input "search" at bounding box center [514, 149] width 395 height 42
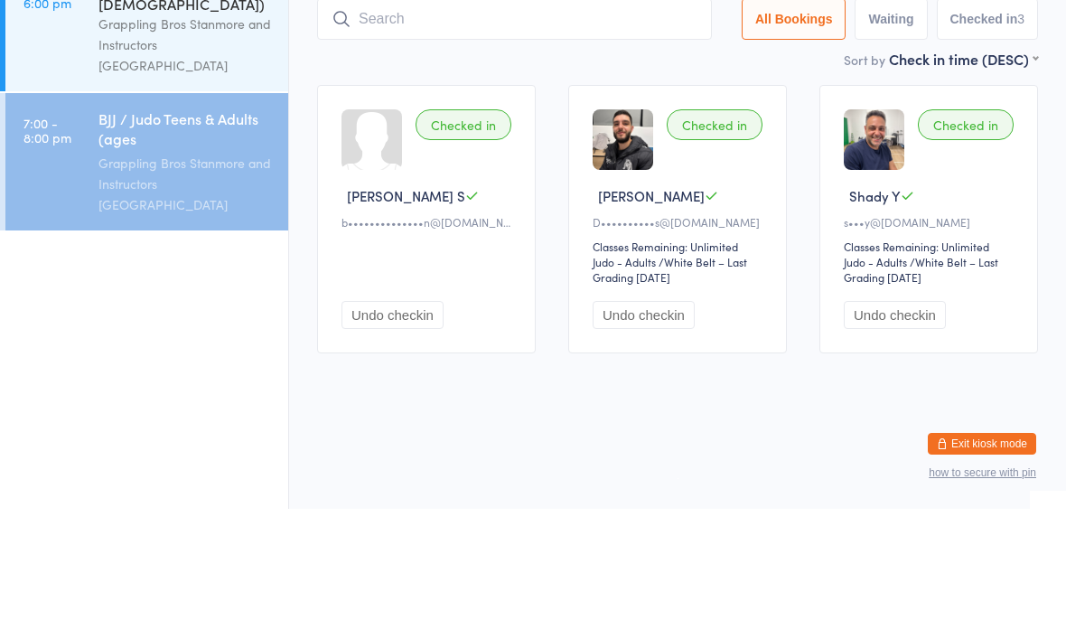
type input "P"
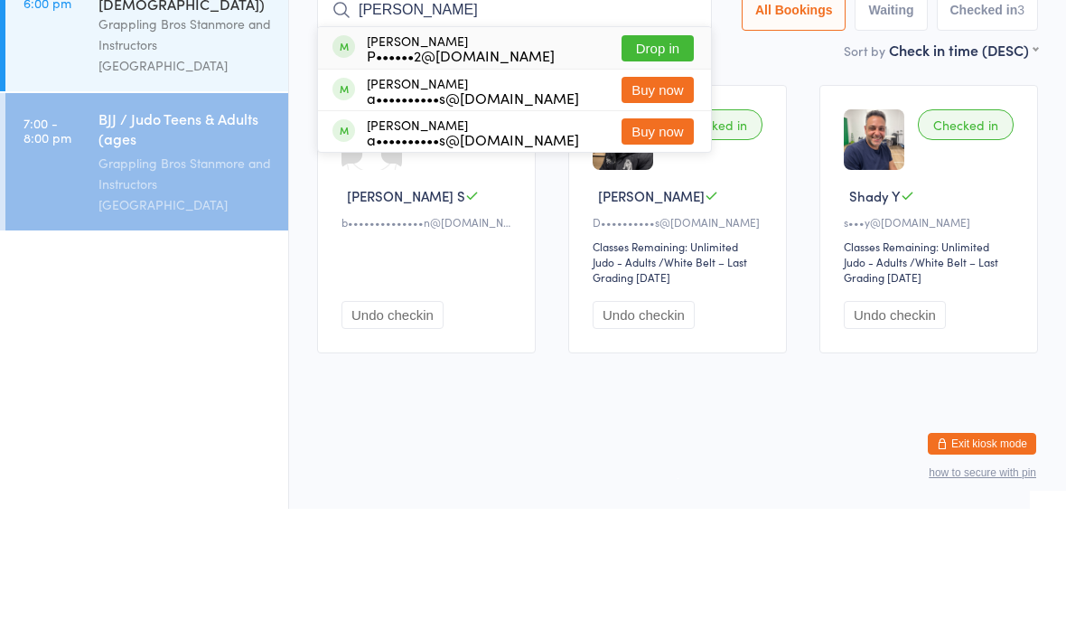
type input "Pauras"
click at [647, 165] on button "Drop in" at bounding box center [658, 178] width 72 height 26
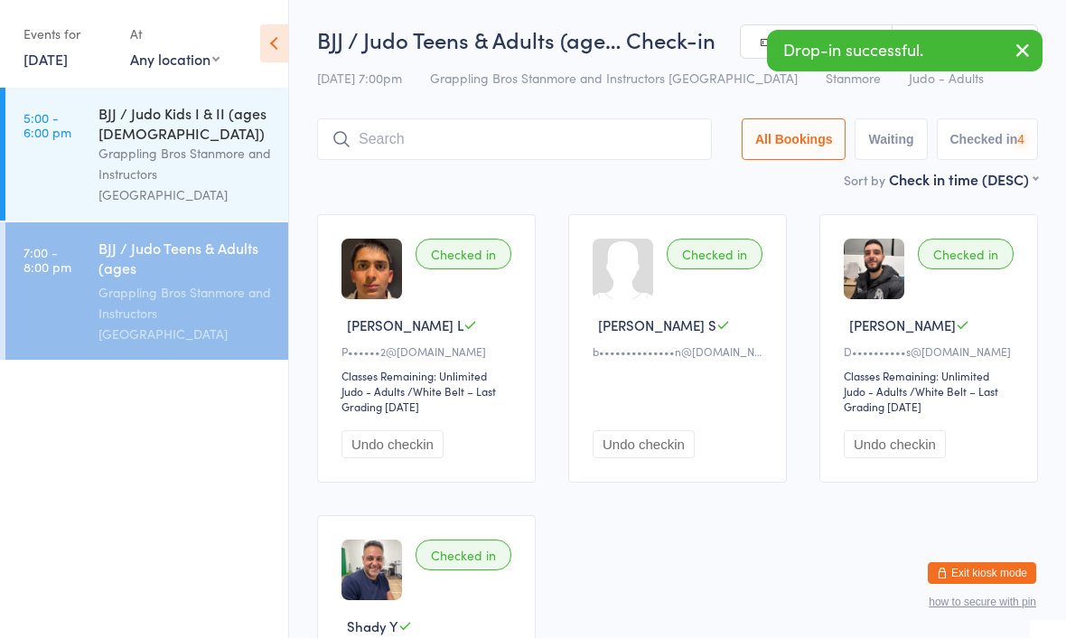
scroll to position [1, 0]
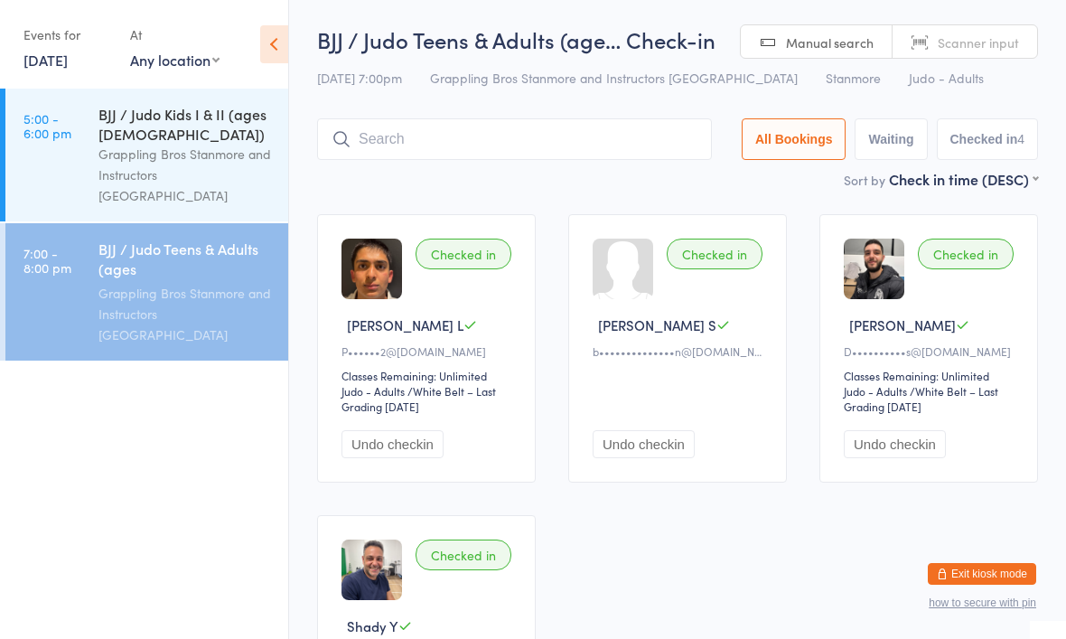
click at [102, 157] on div "Grappling Bros Stanmore and Instructors [GEOGRAPHIC_DATA]" at bounding box center [185, 175] width 174 height 62
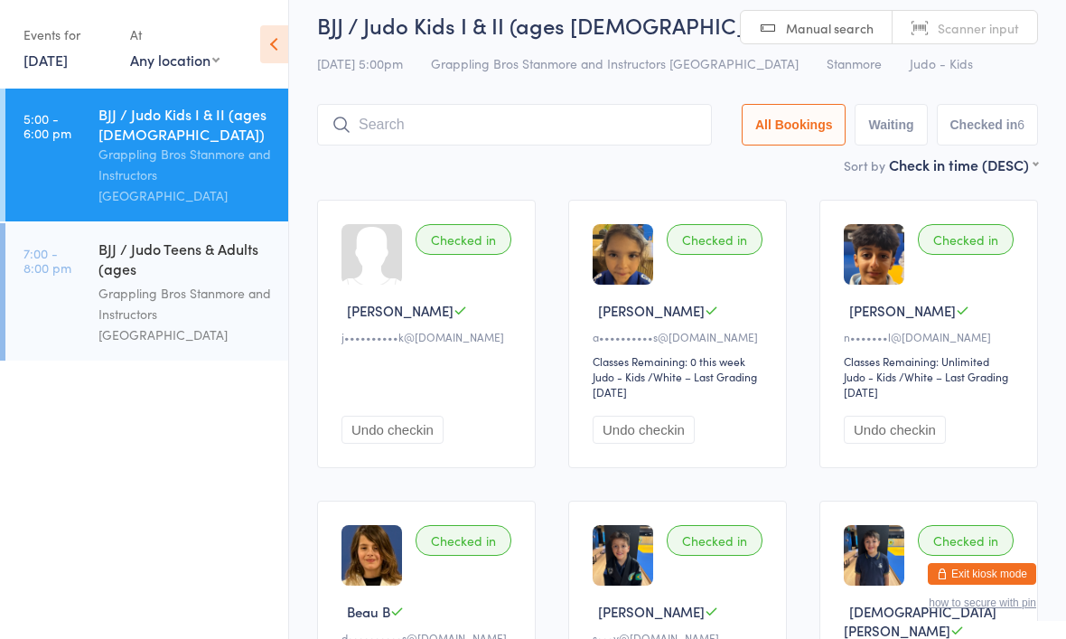
scroll to position [19, 0]
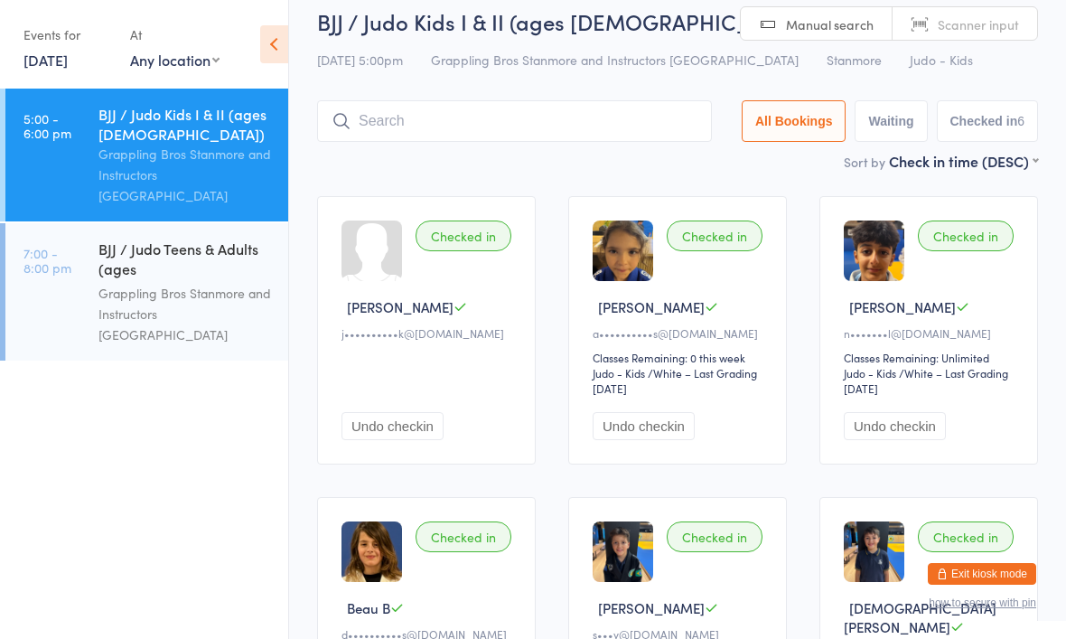
click at [432, 440] on button "Undo checkin" at bounding box center [393, 426] width 102 height 28
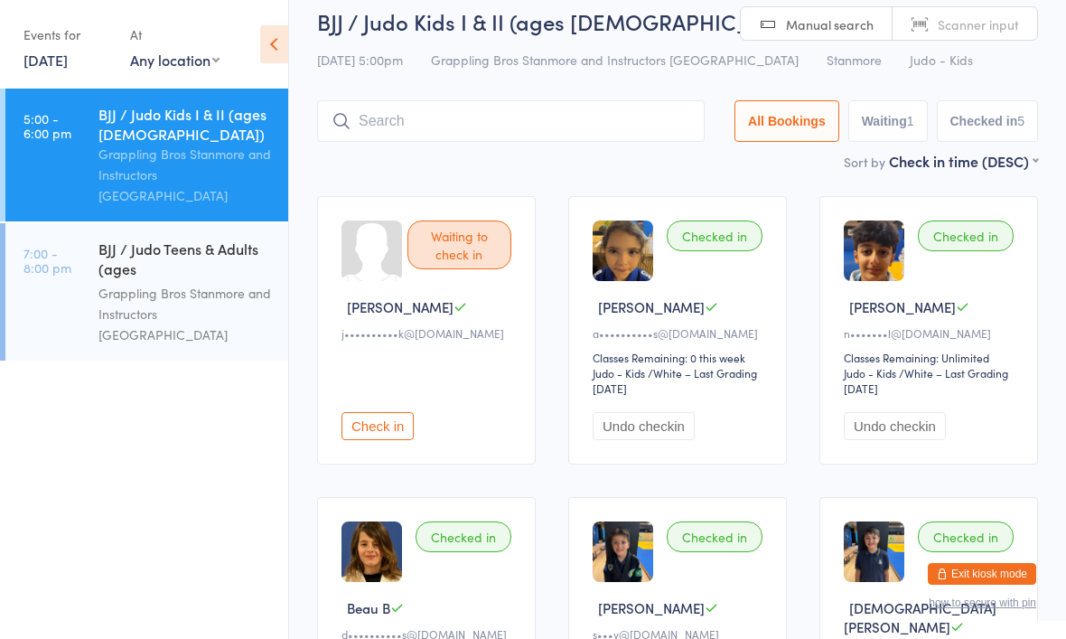
click at [485, 119] on input "search" at bounding box center [511, 121] width 388 height 42
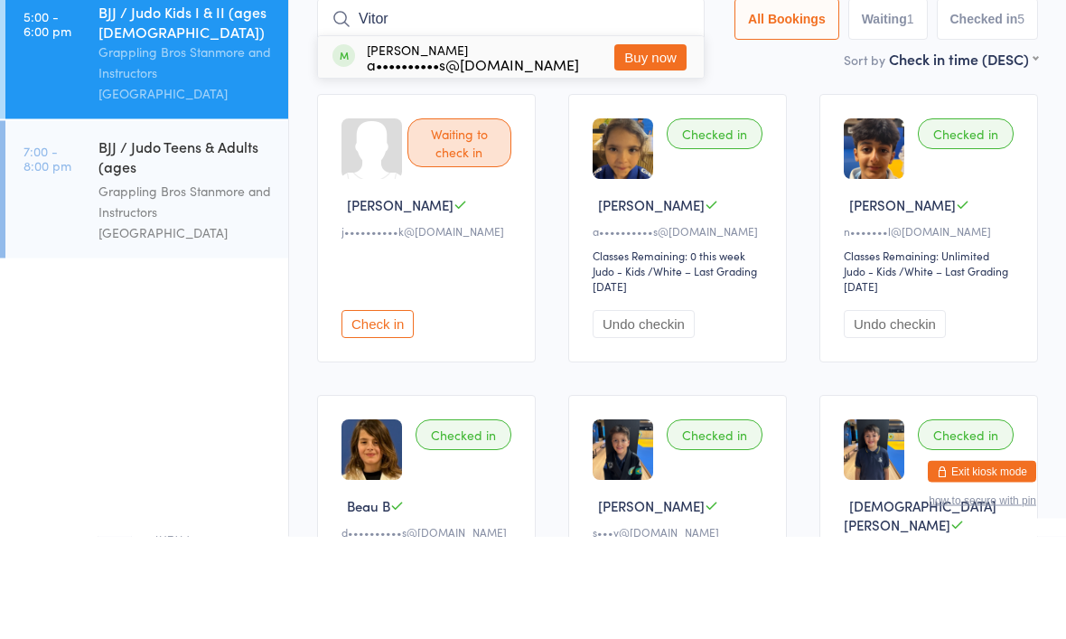
type input "Vitor"
click at [654, 147] on button "Buy now" at bounding box center [650, 160] width 72 height 26
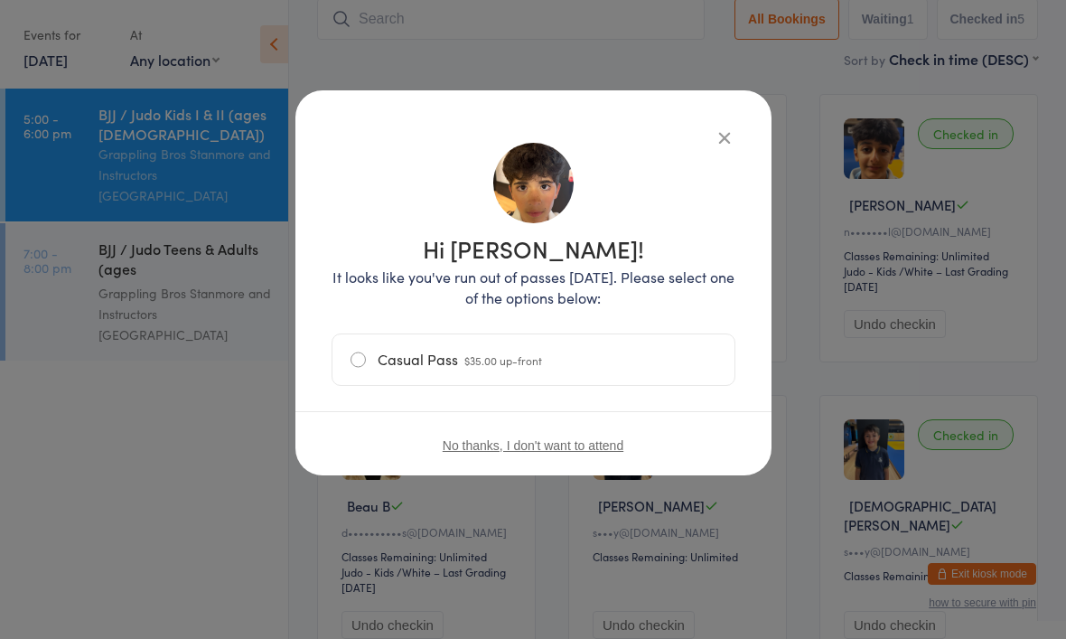
click at [738, 122] on div "Hi Victor! It looks like you've run out of passes today. Please select one of t…" at bounding box center [533, 282] width 476 height 385
click at [724, 122] on div "Hi Victor! It looks like you've run out of passes today. Please select one of t…" at bounding box center [533, 282] width 476 height 385
click at [733, 139] on icon "button" at bounding box center [725, 137] width 20 height 20
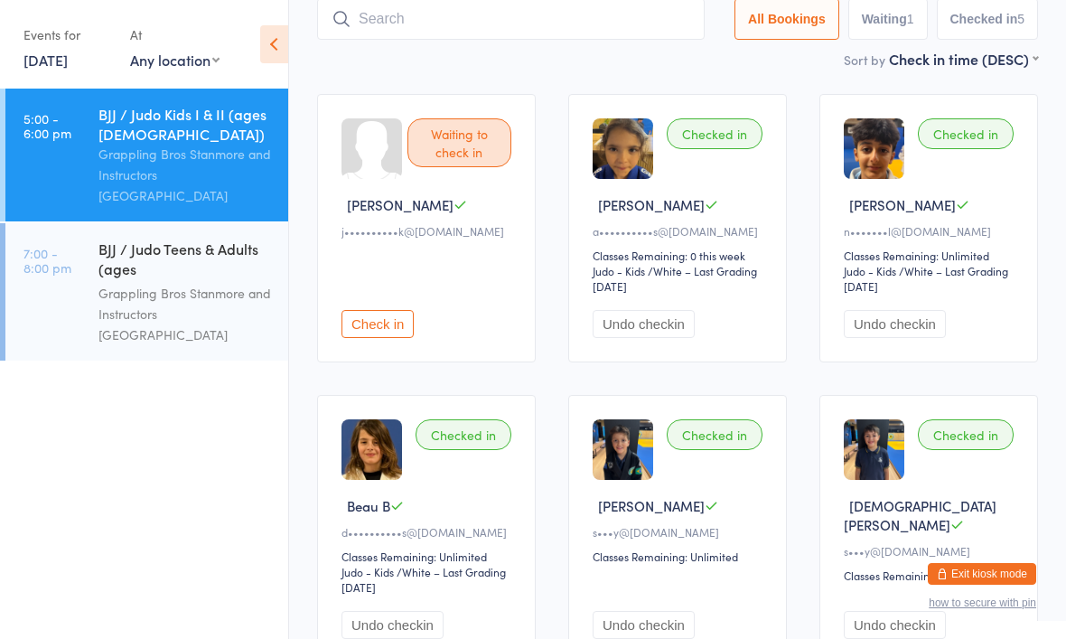
click at [741, 145] on div "Checked in" at bounding box center [715, 133] width 96 height 31
click at [498, 15] on input "search" at bounding box center [511, 19] width 388 height 42
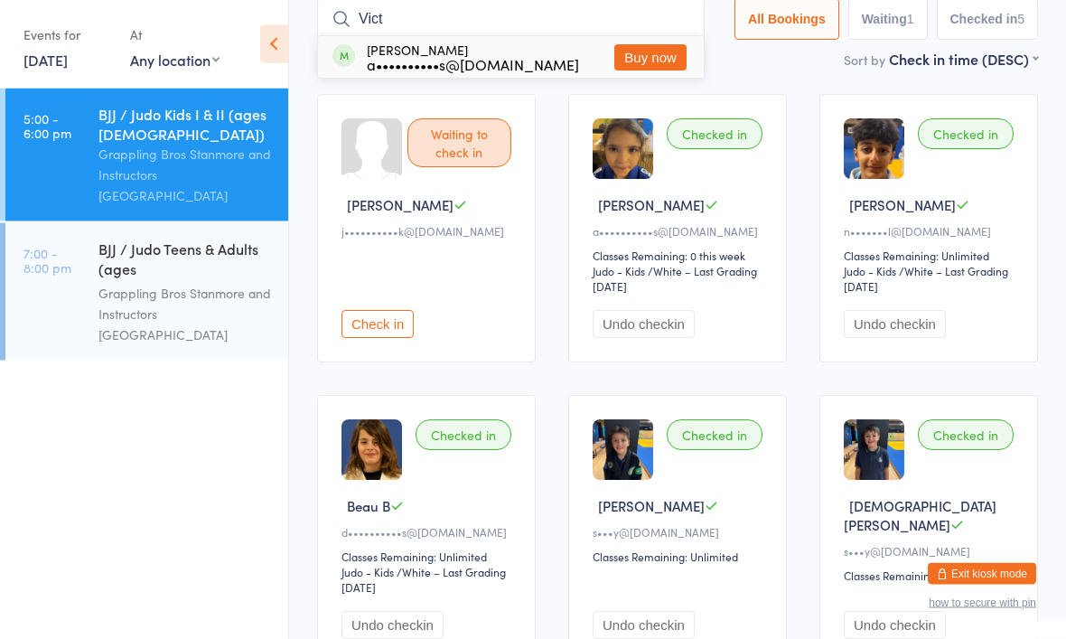
click at [333, 175] on div "Waiting to check in Vincent P j••••••••••k@hotmail.com Check in" at bounding box center [426, 229] width 219 height 268
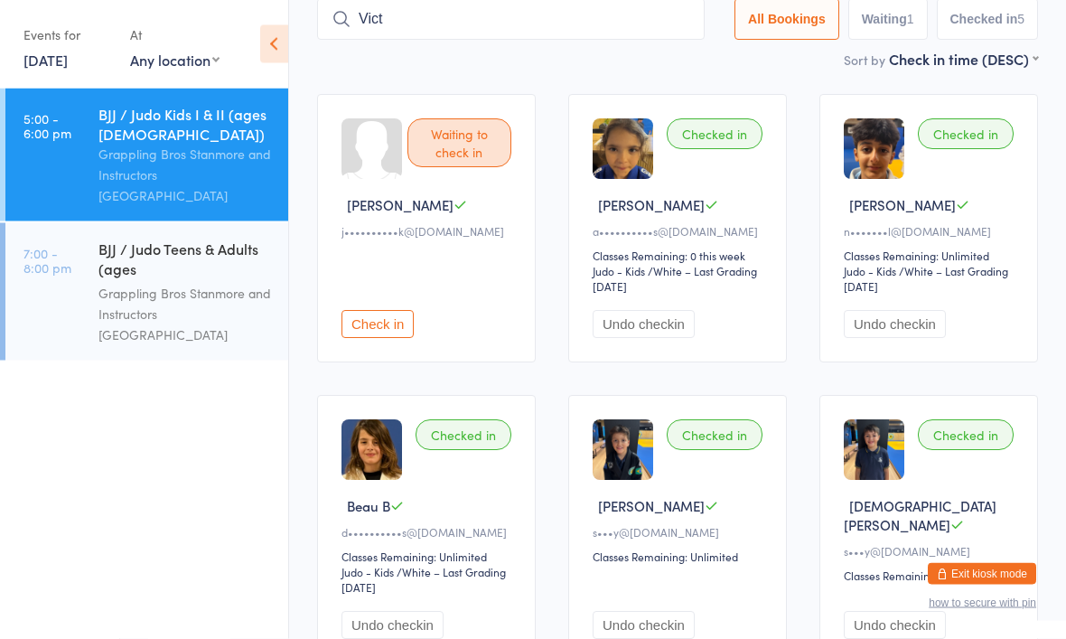
click at [398, 30] on input "Vict" at bounding box center [511, 20] width 388 height 42
type input "Vin"
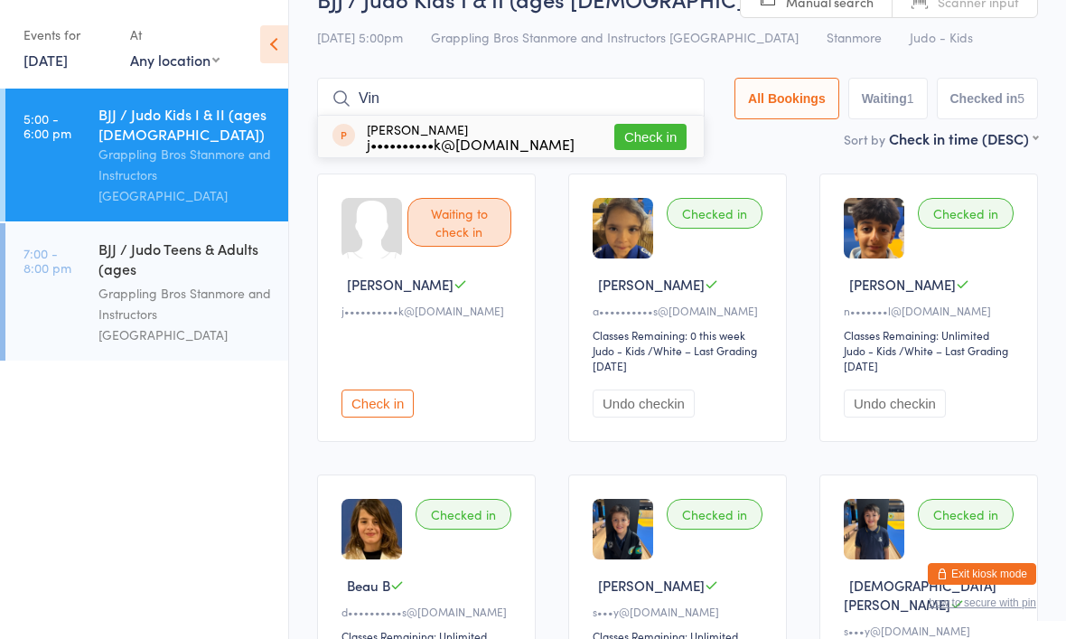
scroll to position [28, 0]
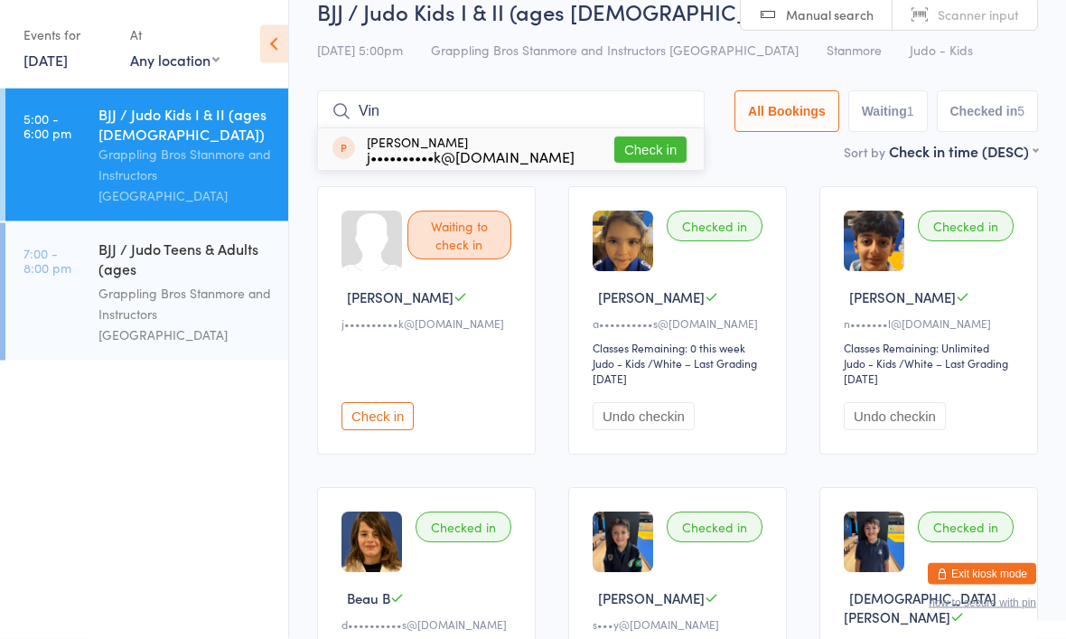
click at [513, 102] on input "Vin" at bounding box center [511, 112] width 388 height 42
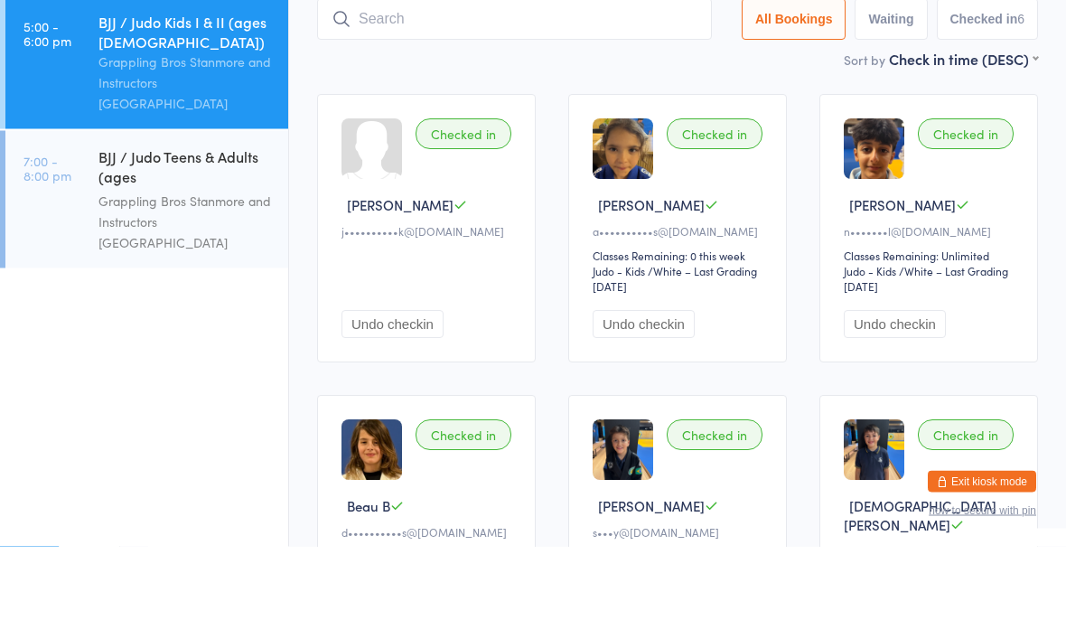
scroll to position [121, 0]
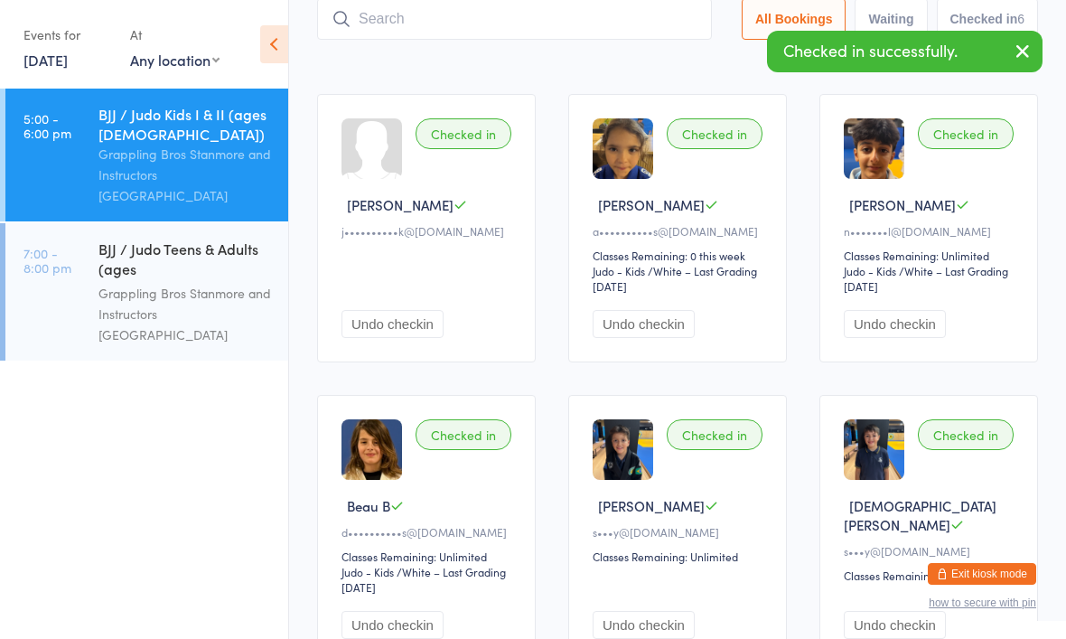
click at [408, 338] on button "Undo checkin" at bounding box center [393, 324] width 102 height 28
